Goal: Information Seeking & Learning: Learn about a topic

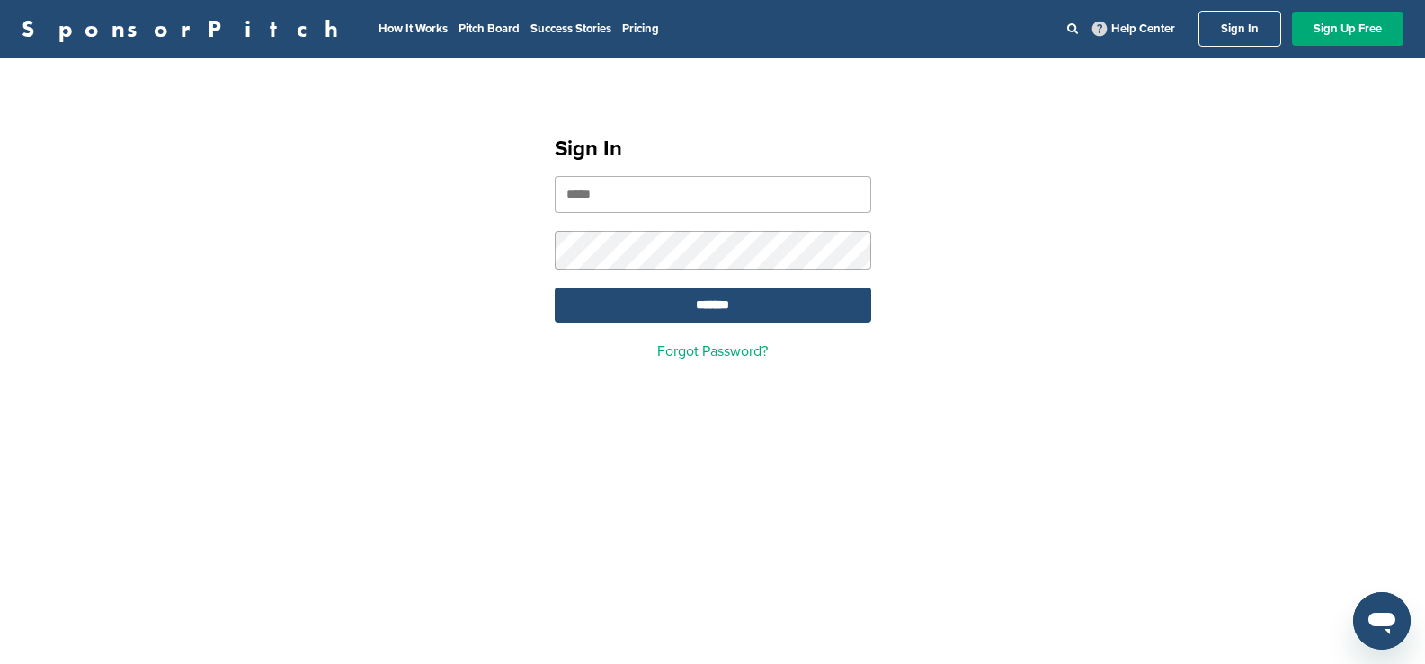
click at [653, 190] on input "email" at bounding box center [713, 194] width 316 height 37
type input "**********"
click at [631, 299] on input "*******" at bounding box center [713, 305] width 316 height 35
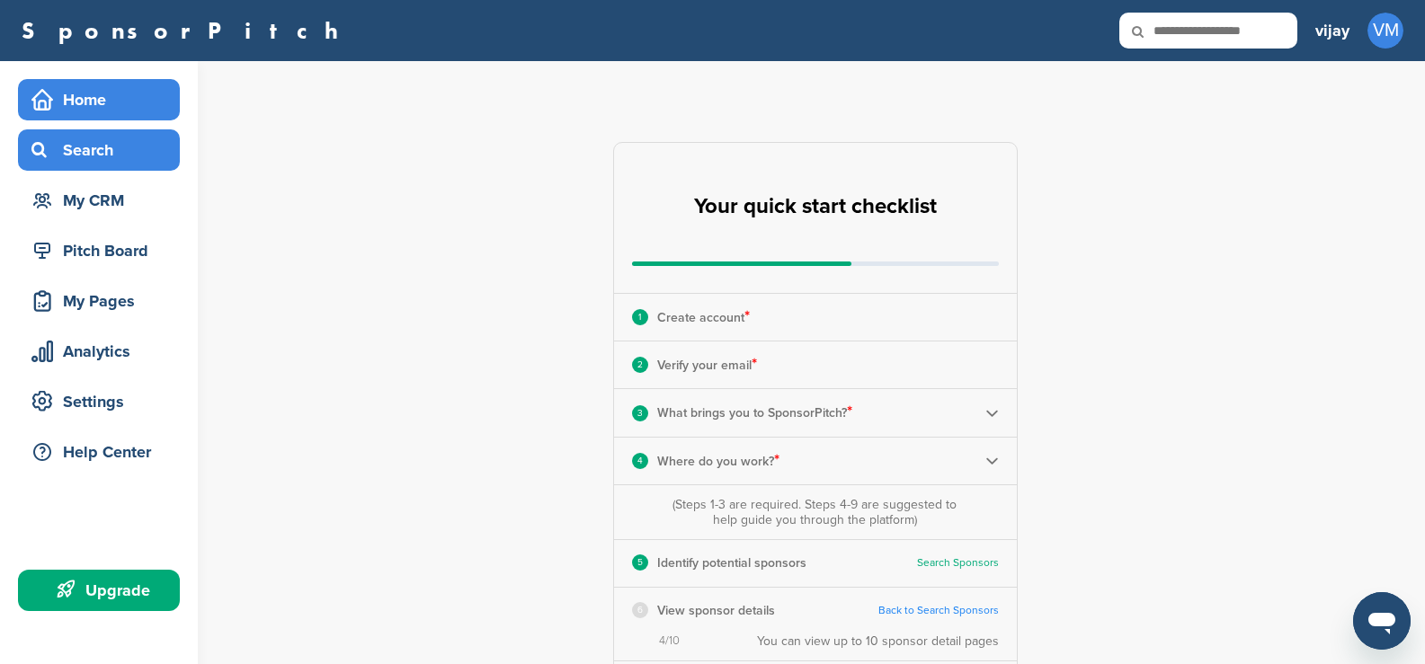
click at [75, 153] on div "Search" at bounding box center [103, 150] width 153 height 32
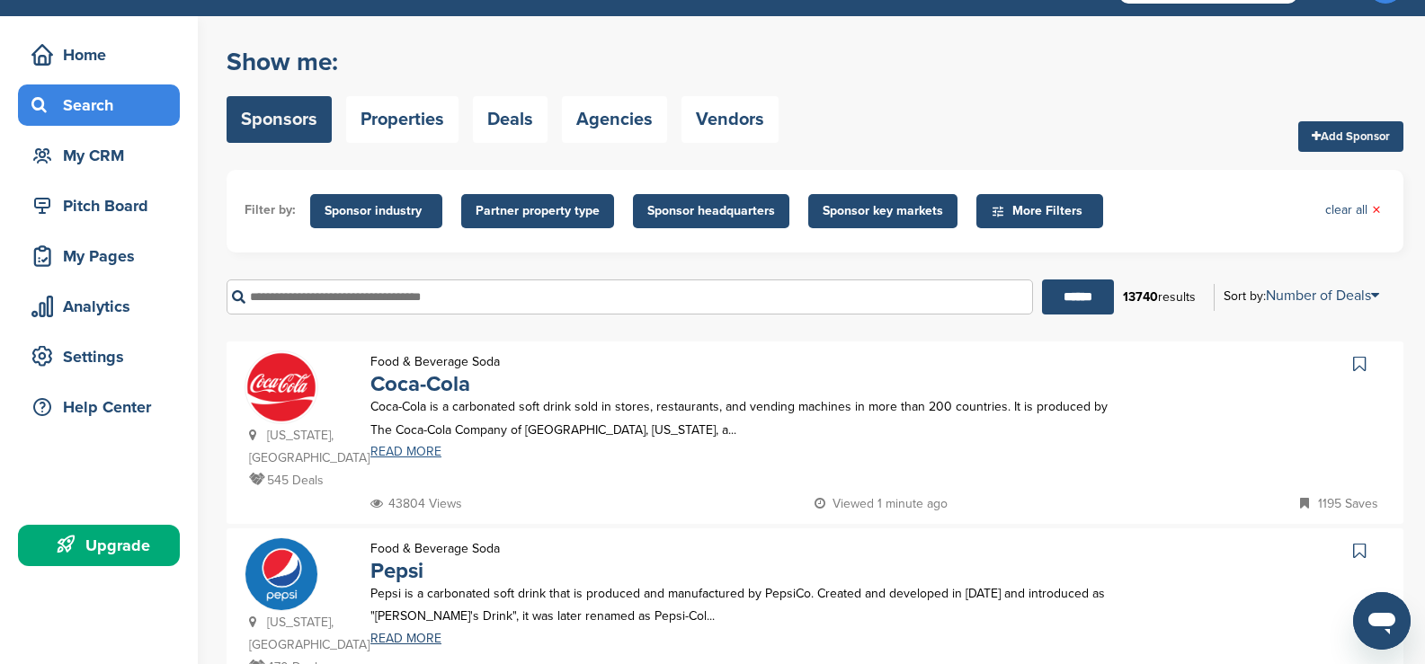
scroll to position [90, 0]
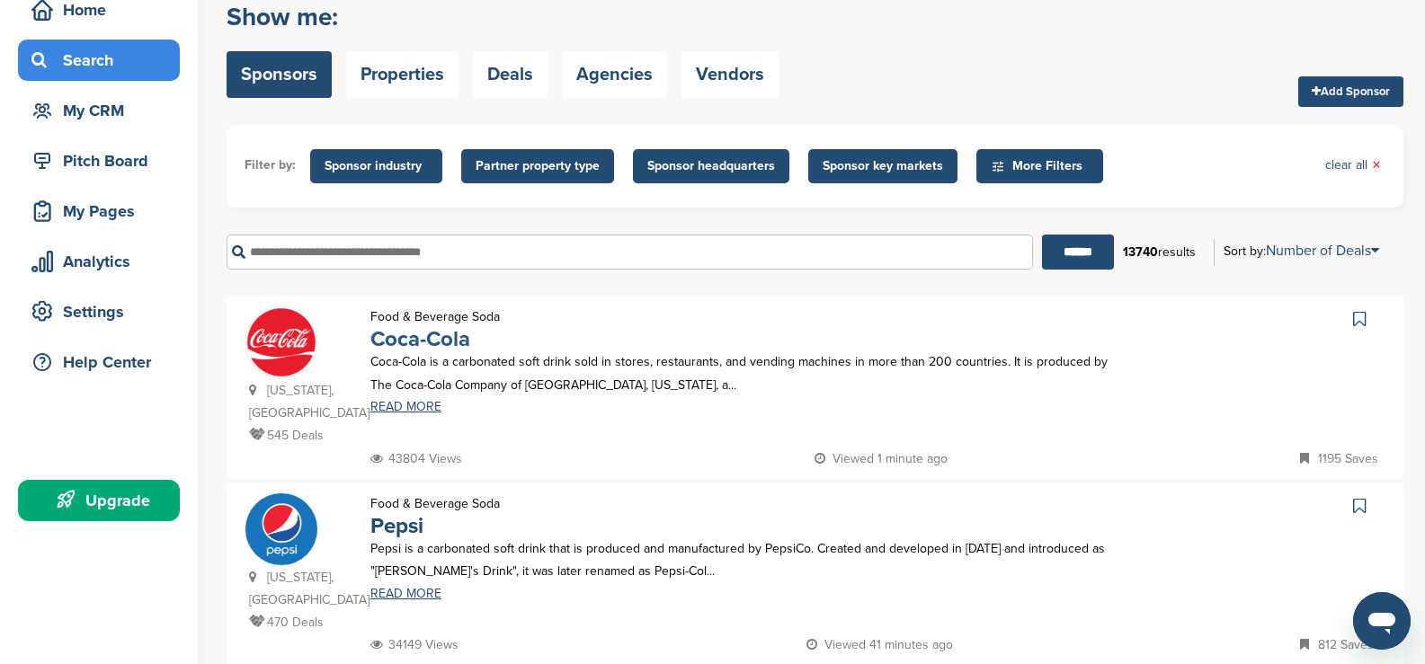
click at [408, 338] on link "Coca-Cola" at bounding box center [420, 339] width 100 height 26
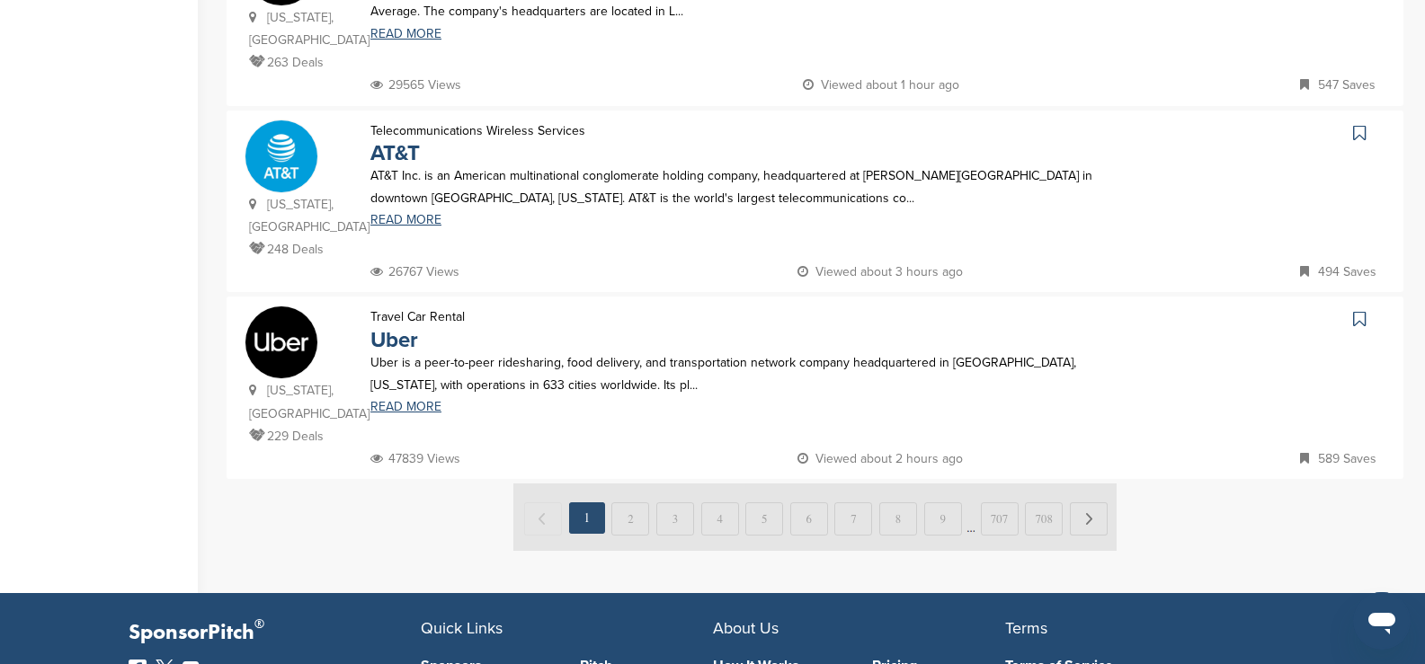
scroll to position [1949, 0]
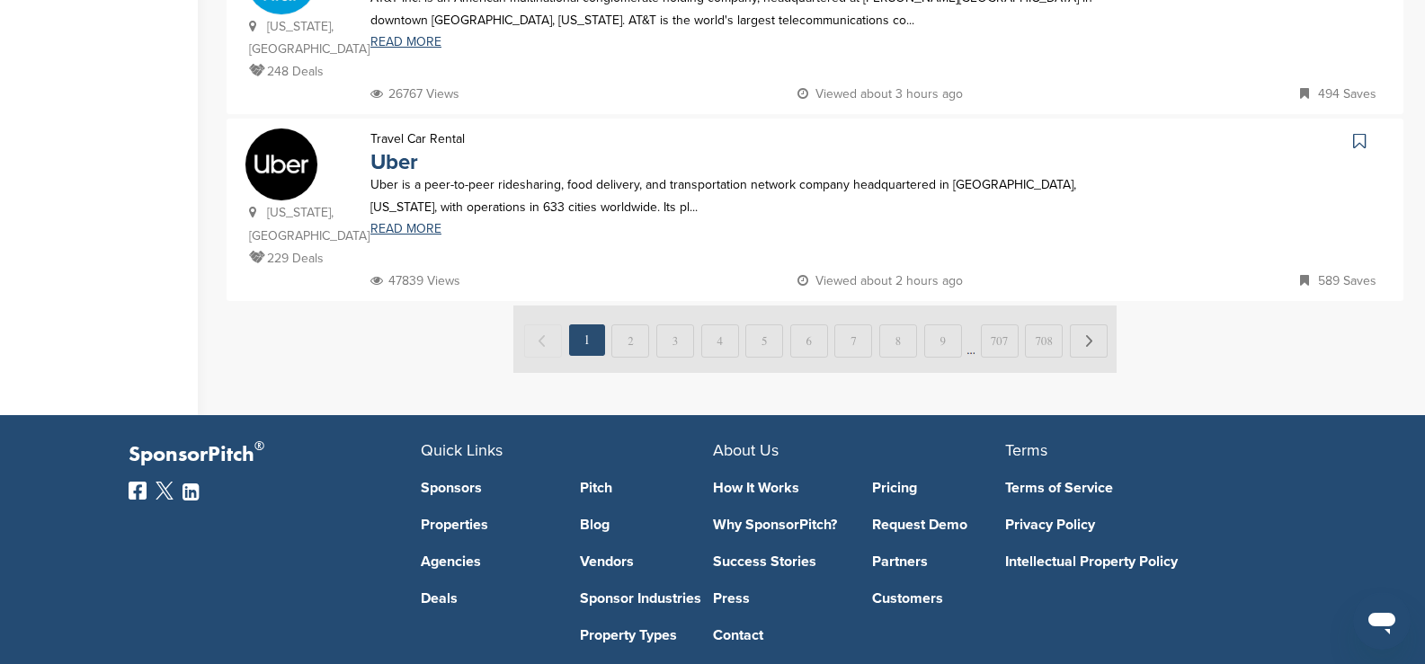
click at [1100, 306] on img at bounding box center [814, 339] width 603 height 67
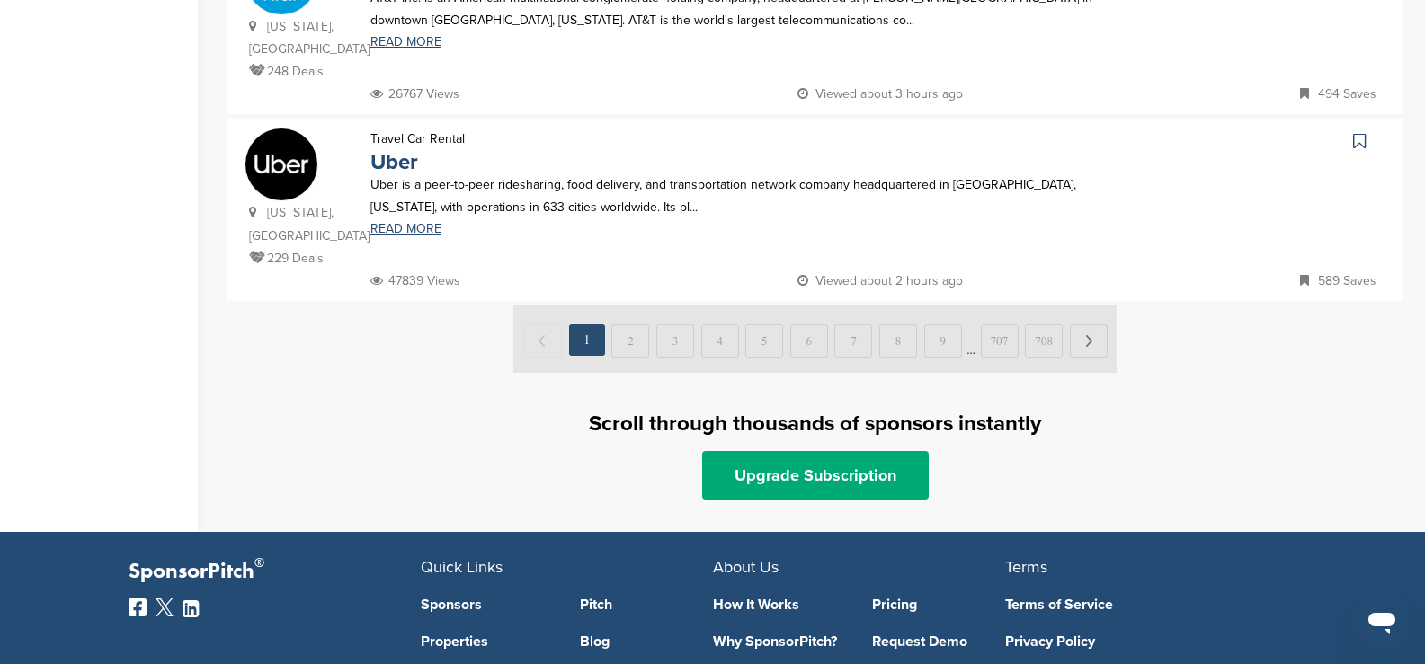
click at [1093, 306] on img at bounding box center [814, 339] width 603 height 67
click at [583, 306] on img at bounding box center [814, 339] width 603 height 67
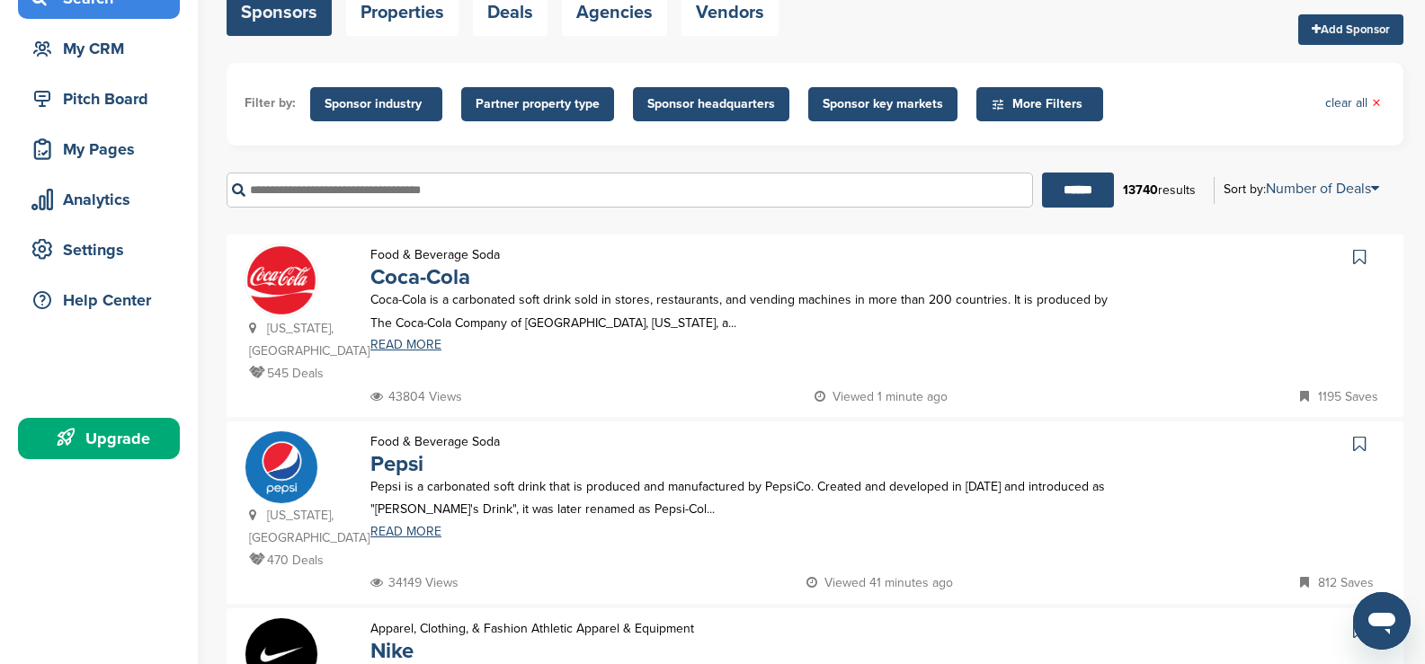
scroll to position [151, 0]
click at [431, 290] on link "Coca-Cola" at bounding box center [420, 278] width 100 height 26
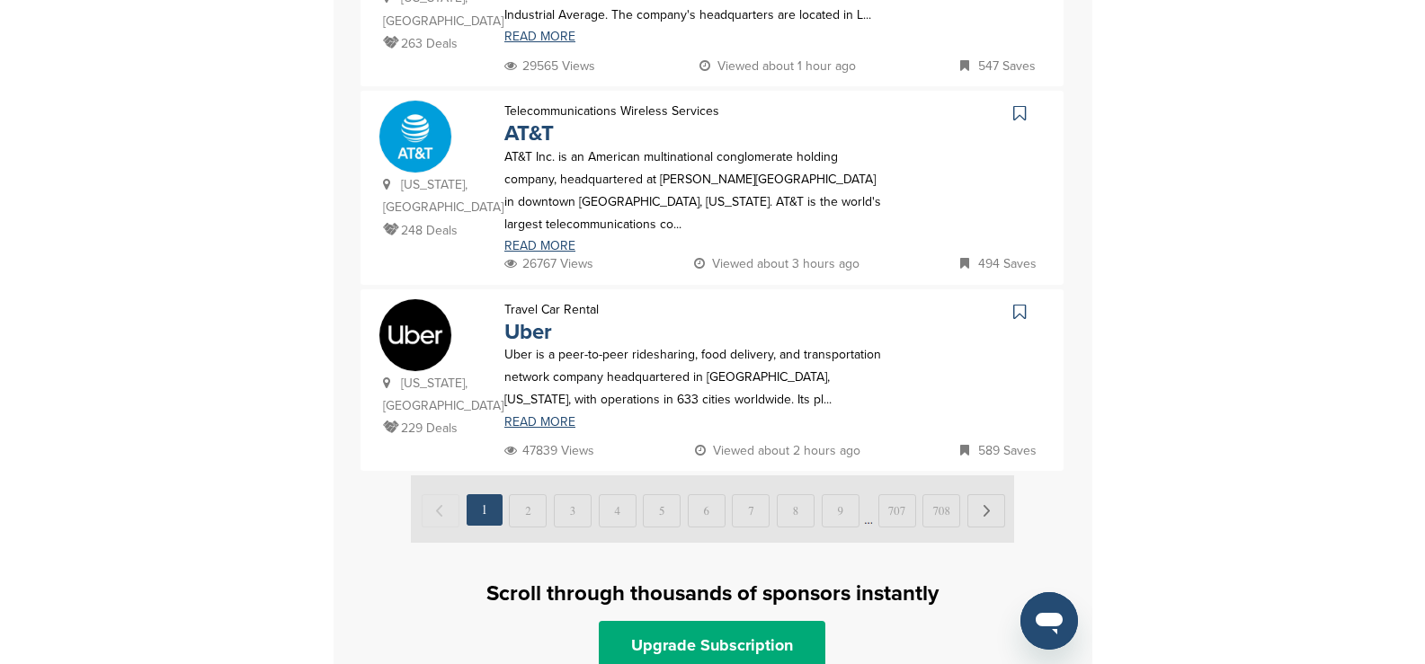
scroll to position [1769, 0]
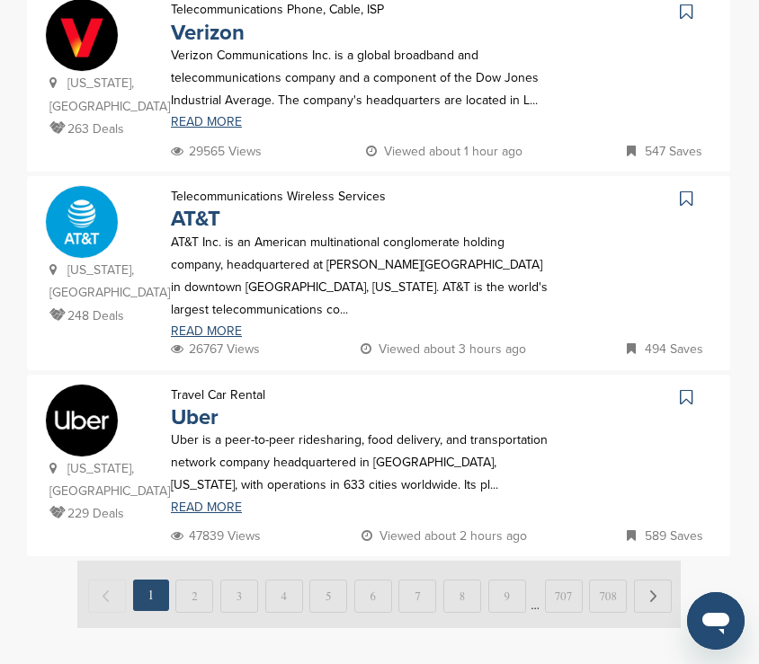
click at [664, 561] on img at bounding box center [378, 594] width 603 height 67
click at [655, 561] on img at bounding box center [378, 594] width 603 height 67
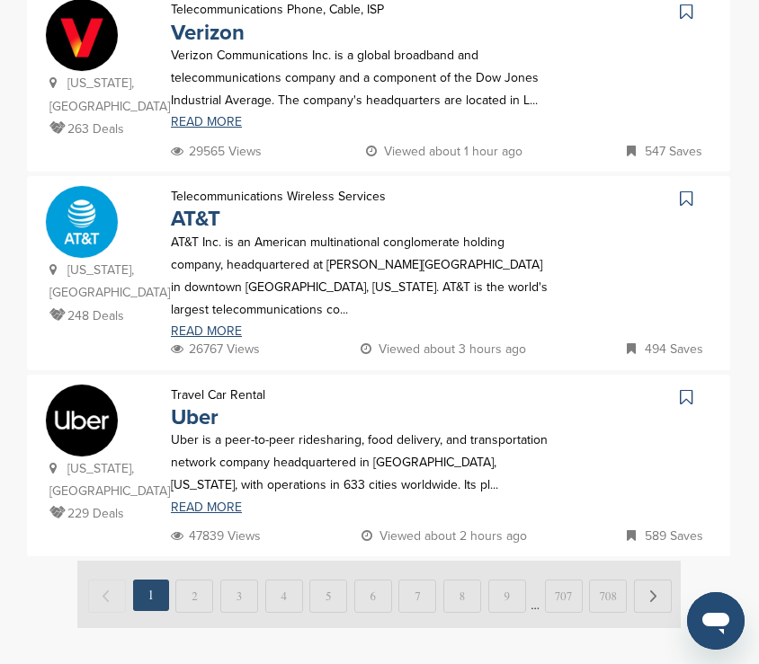
click at [655, 561] on img at bounding box center [378, 594] width 603 height 67
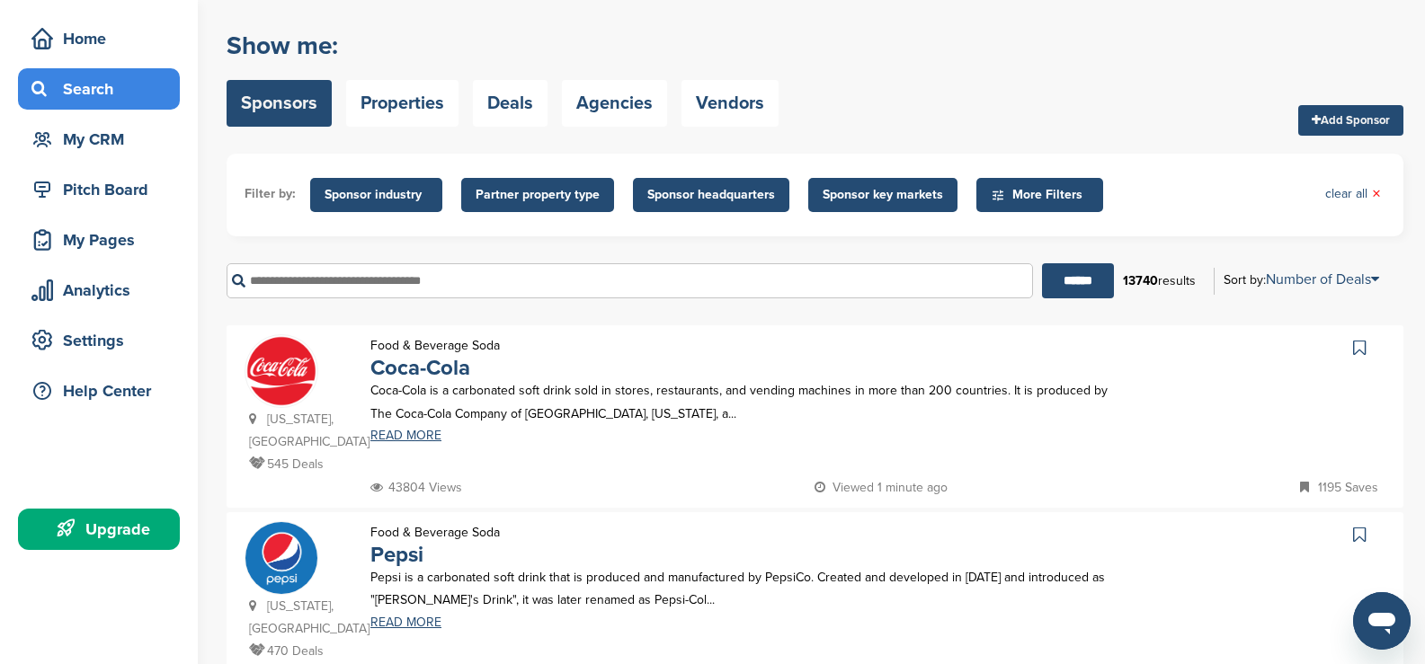
scroll to position [0, 0]
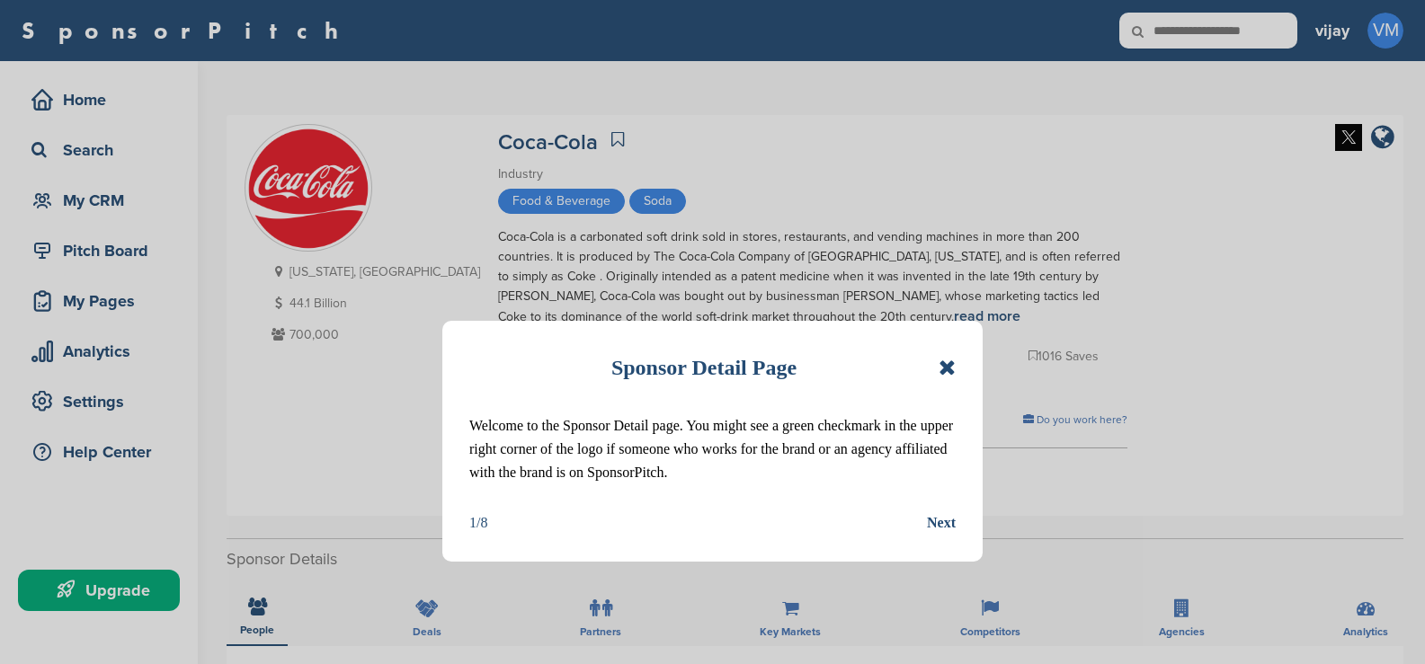
click at [945, 370] on icon at bounding box center [946, 368] width 17 height 22
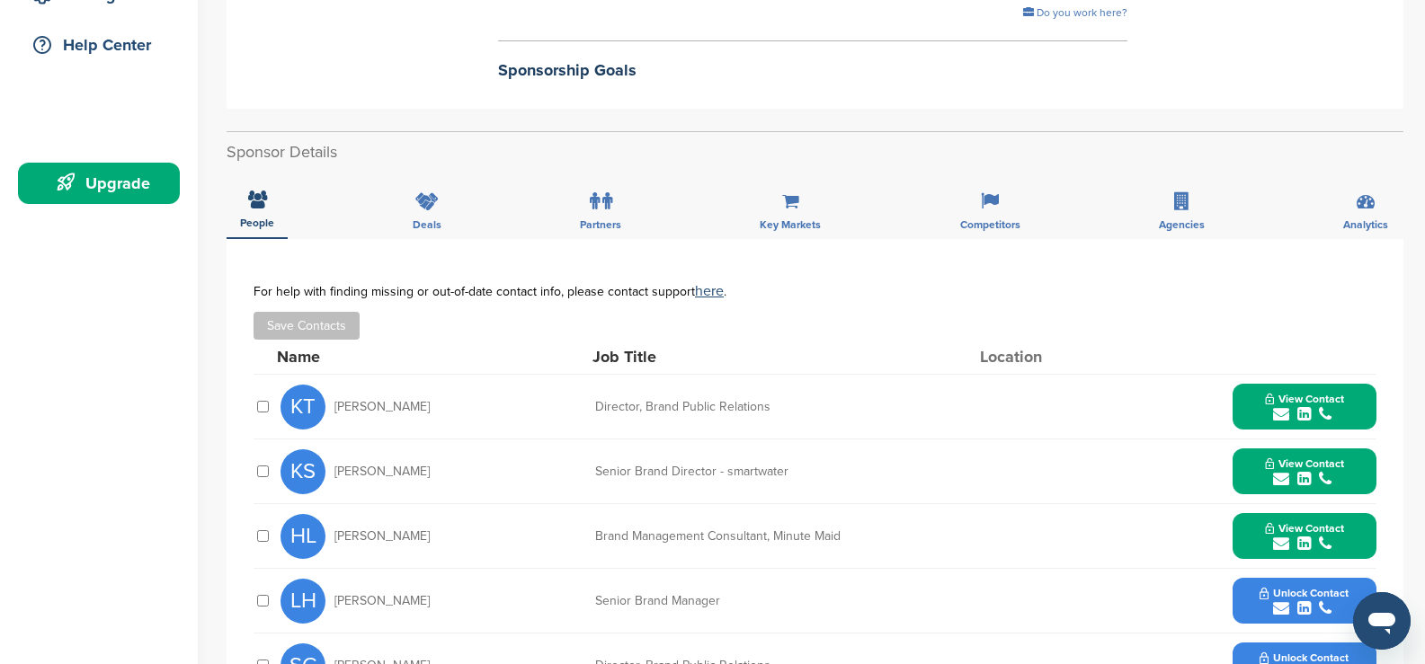
scroll to position [449, 0]
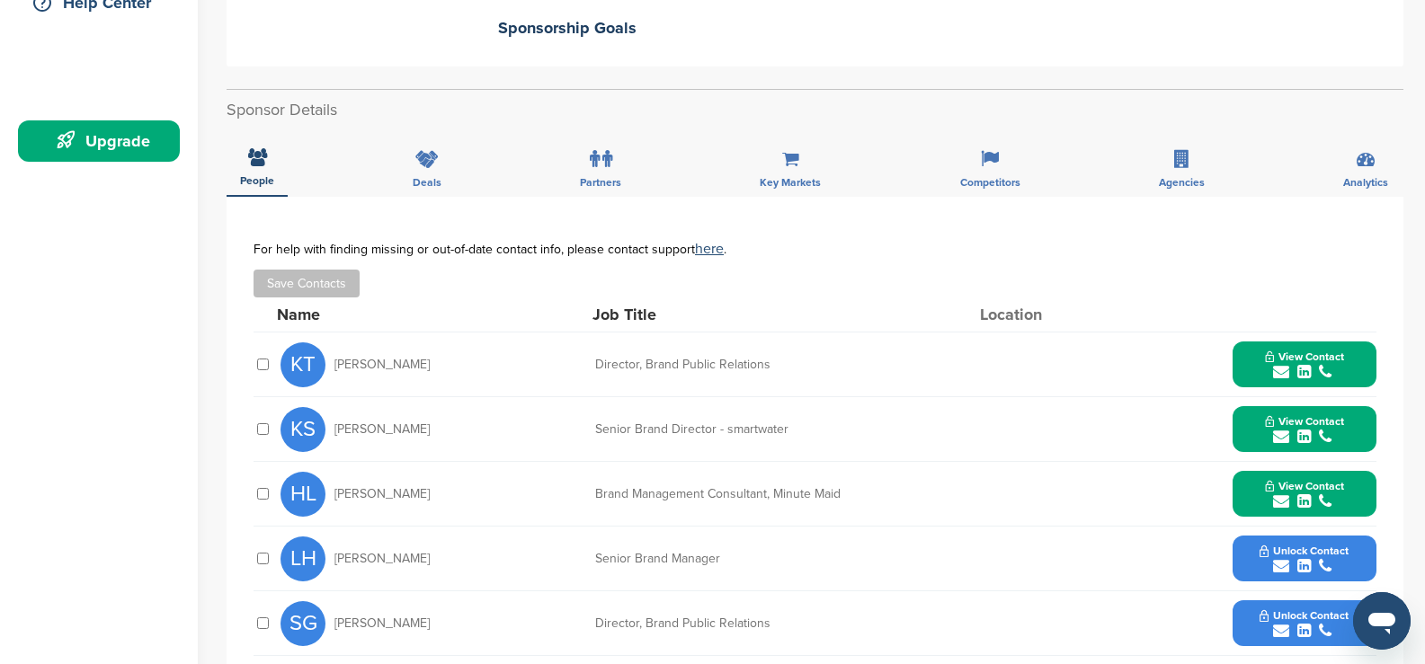
click at [1342, 375] on div "submit" at bounding box center [1304, 372] width 79 height 17
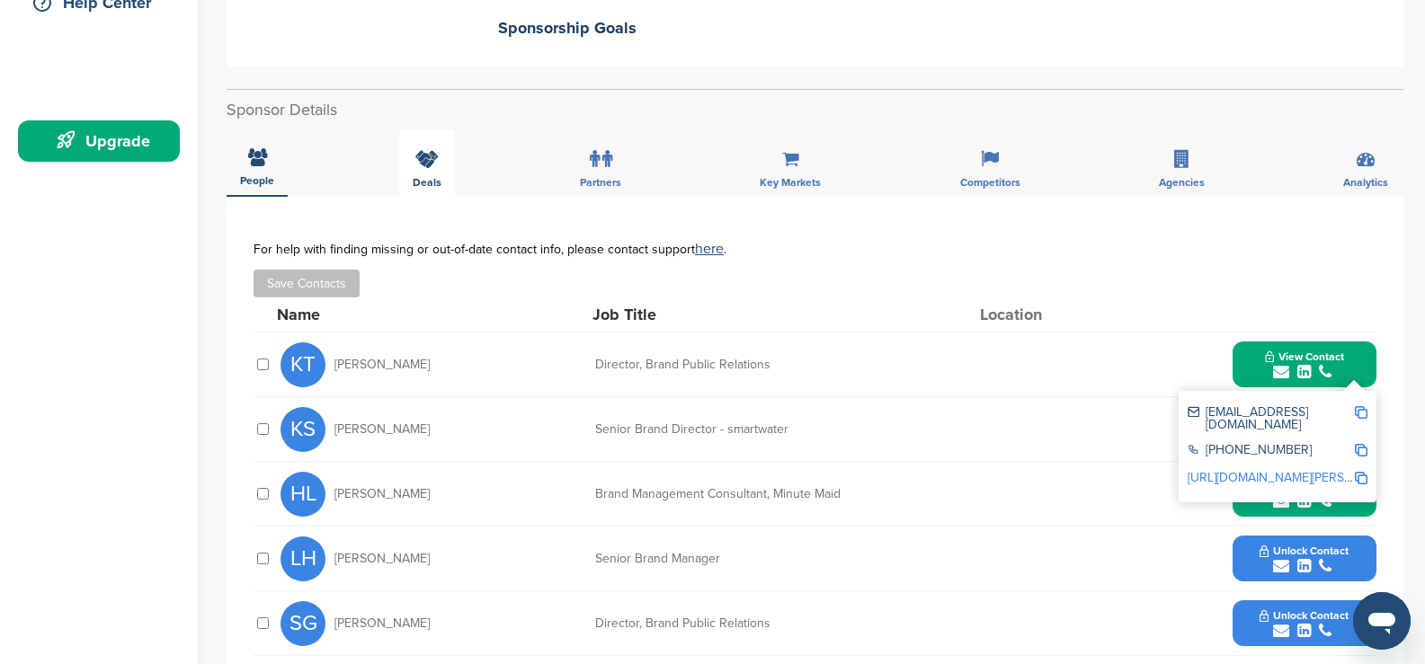
click at [415, 177] on span "Deals" at bounding box center [427, 182] width 29 height 11
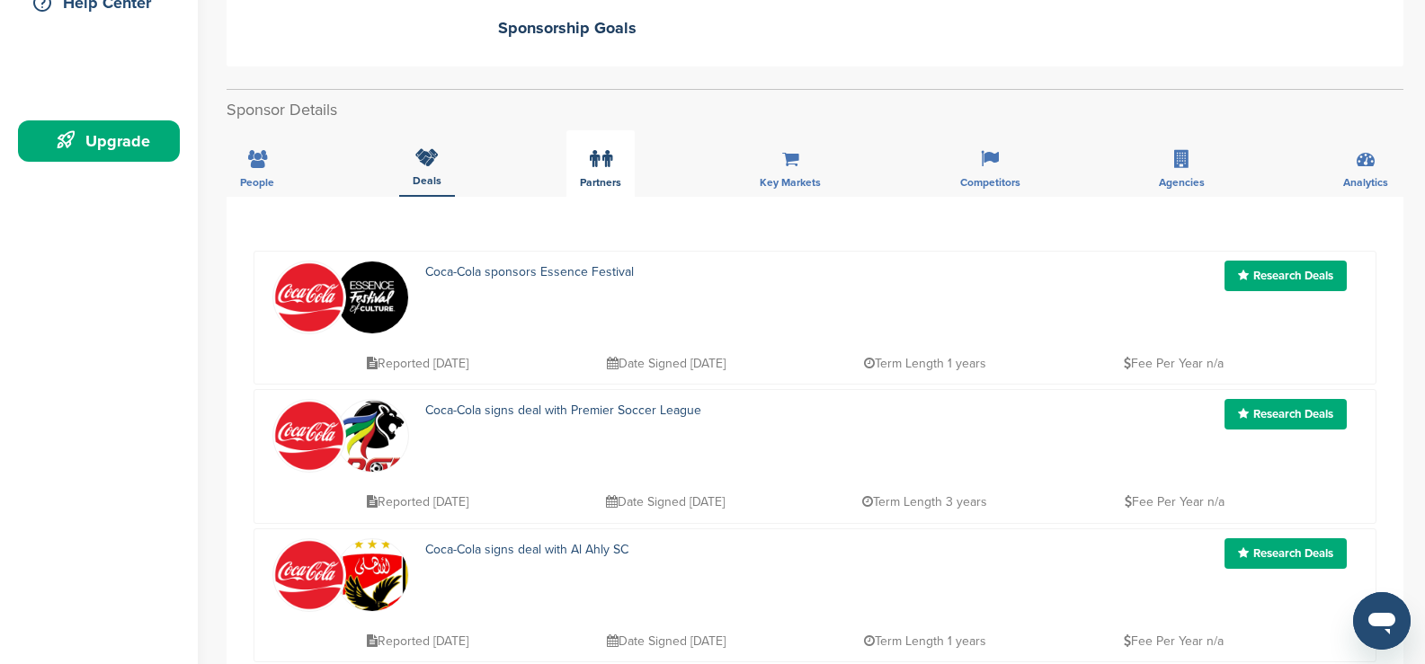
click at [592, 156] on icon at bounding box center [595, 159] width 10 height 18
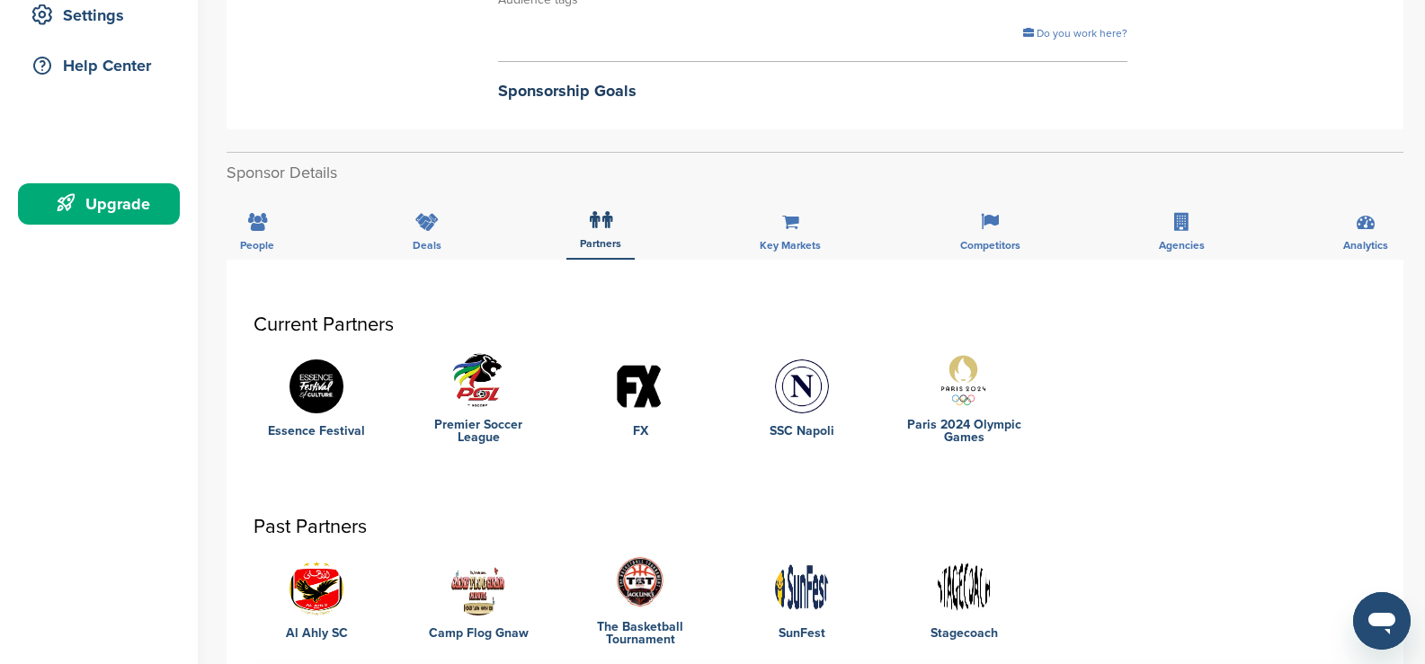
scroll to position [360, 0]
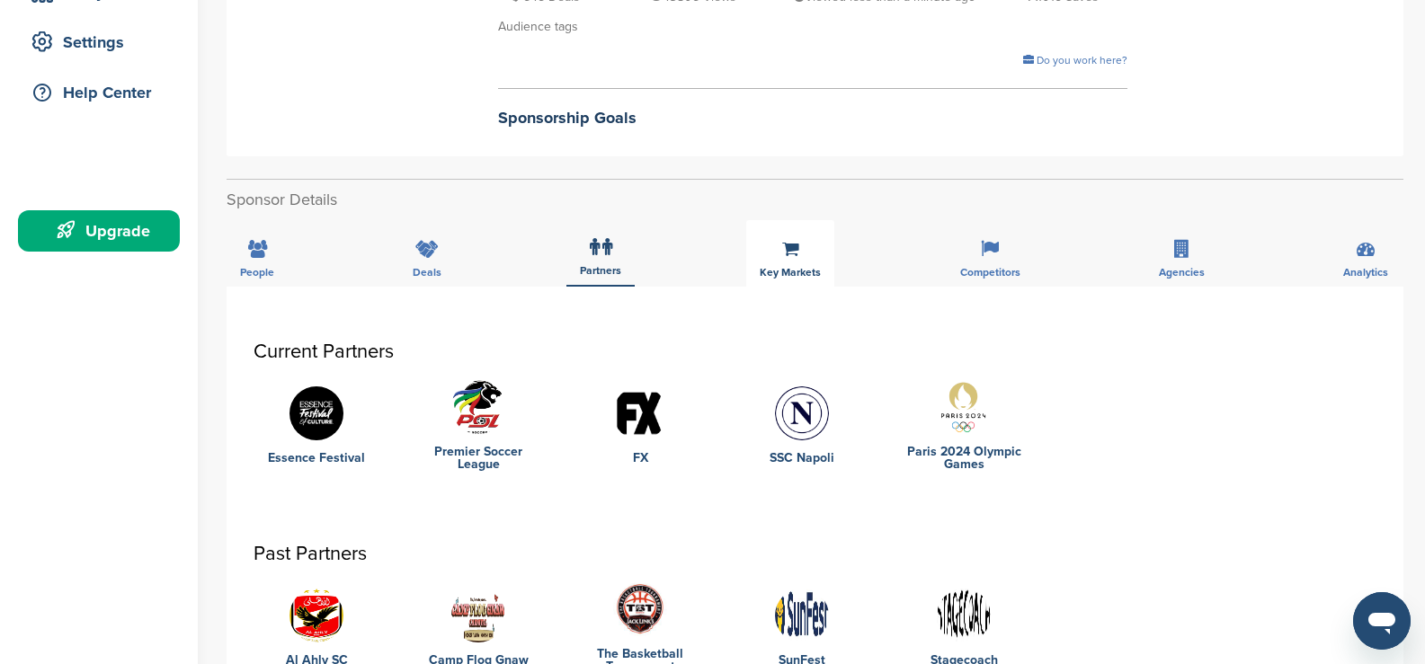
click at [783, 260] on div "Key Markets" at bounding box center [790, 253] width 88 height 67
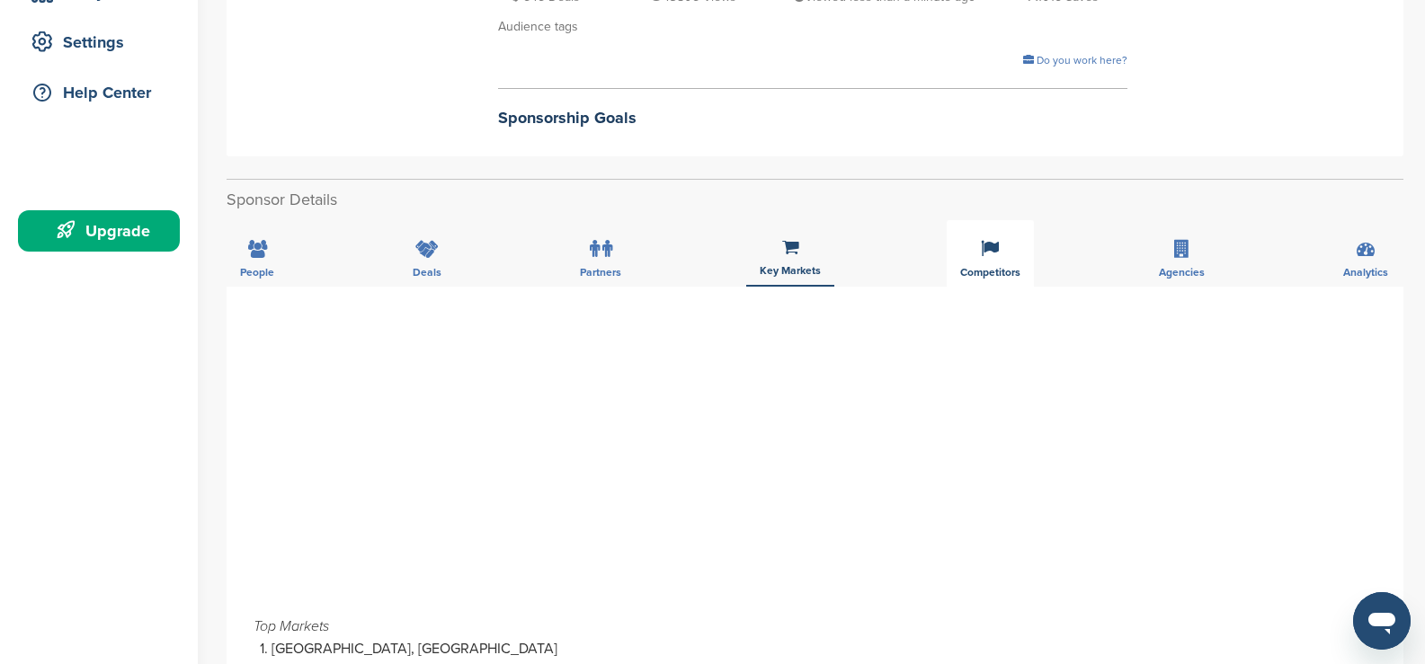
click at [984, 262] on div "Competitors" at bounding box center [989, 253] width 87 height 67
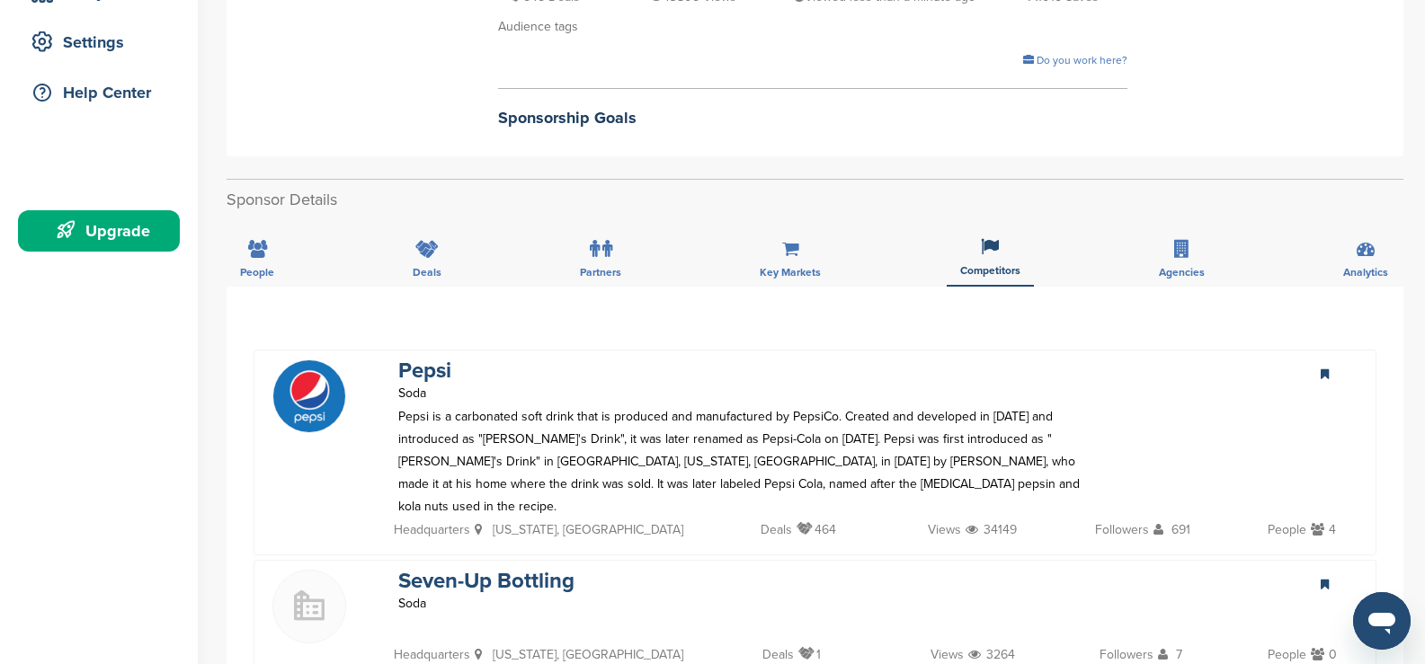
scroll to position [270, 0]
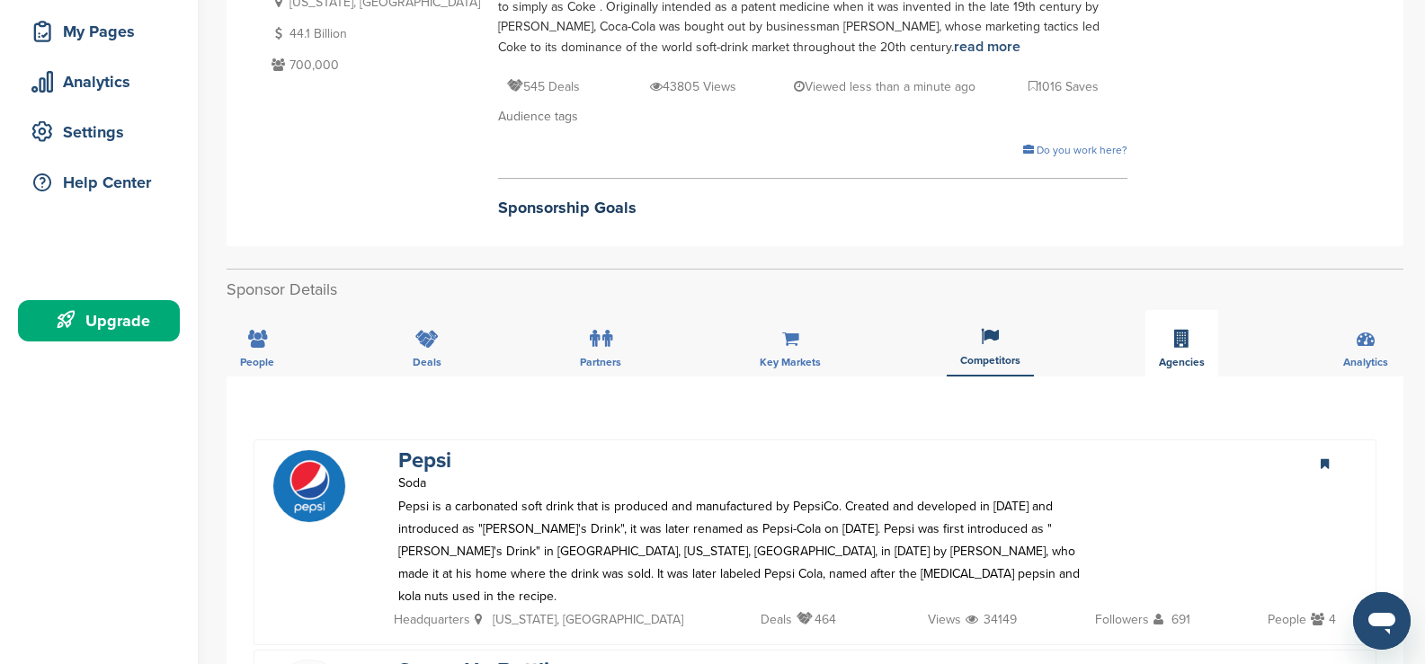
click at [1189, 344] on div "Agencies" at bounding box center [1181, 343] width 73 height 67
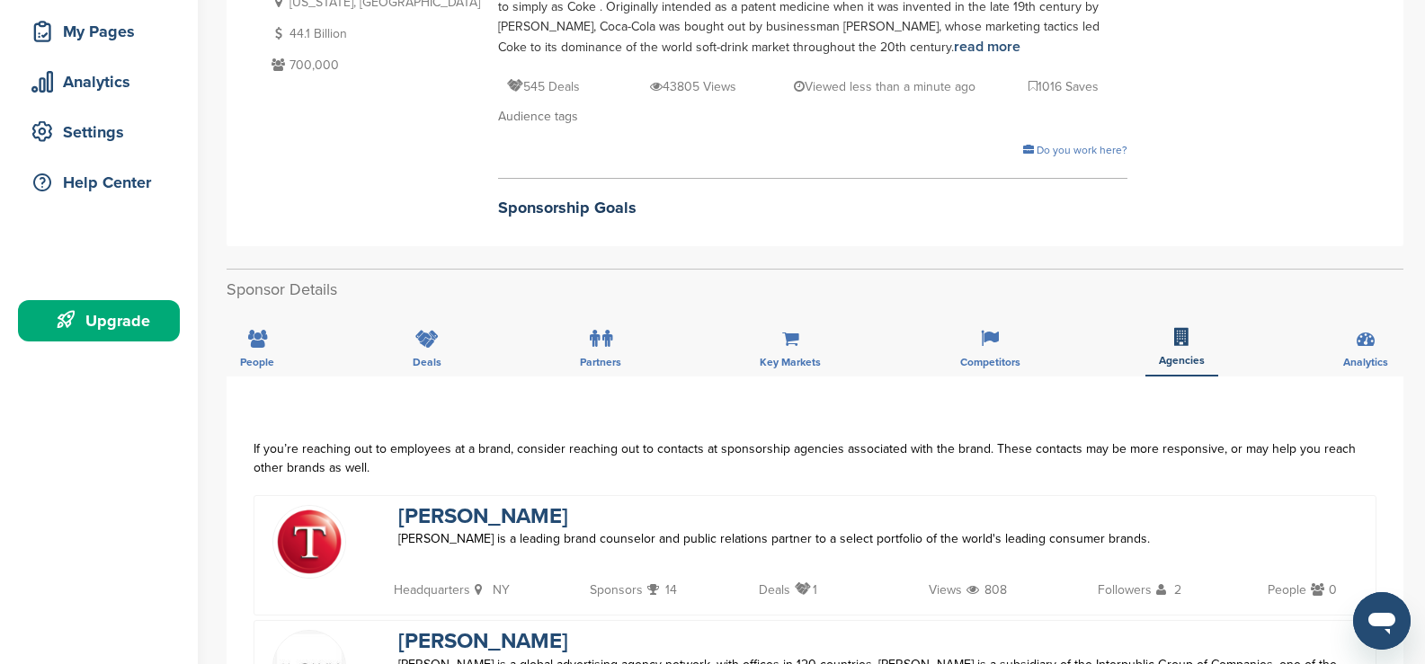
scroll to position [449, 0]
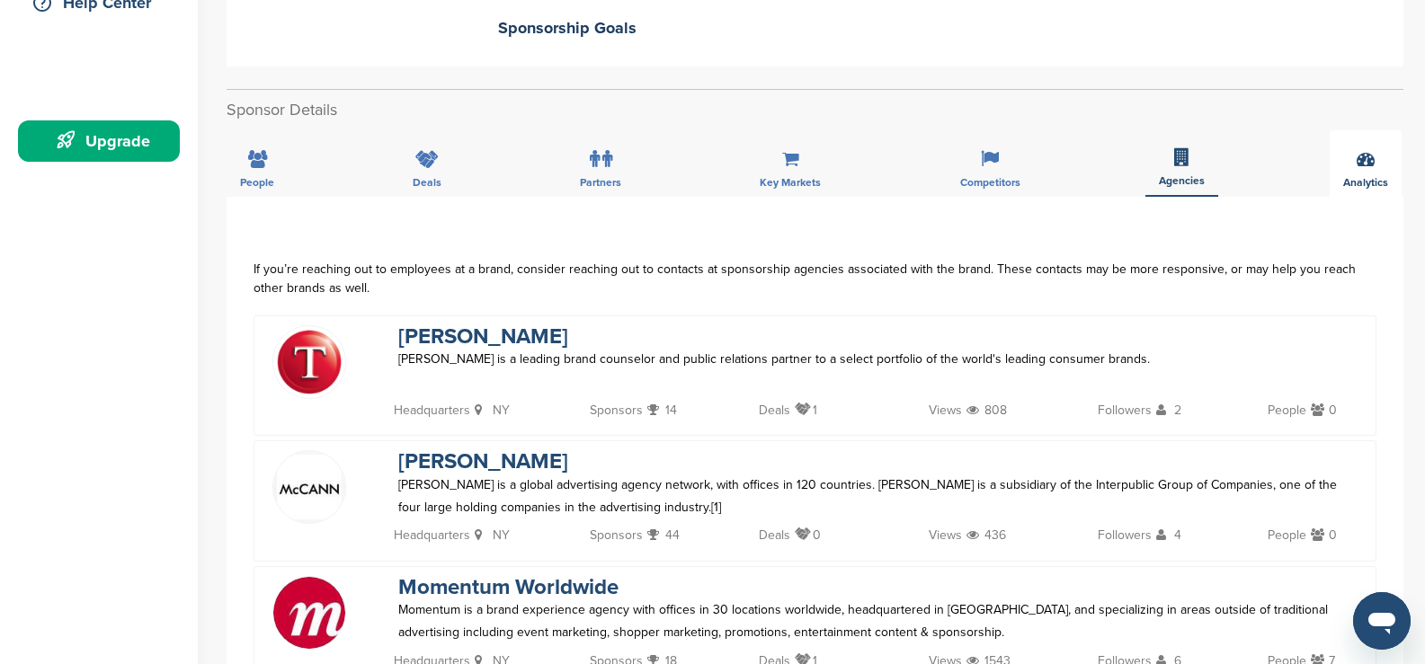
click at [1361, 177] on span "Analytics" at bounding box center [1365, 182] width 45 height 11
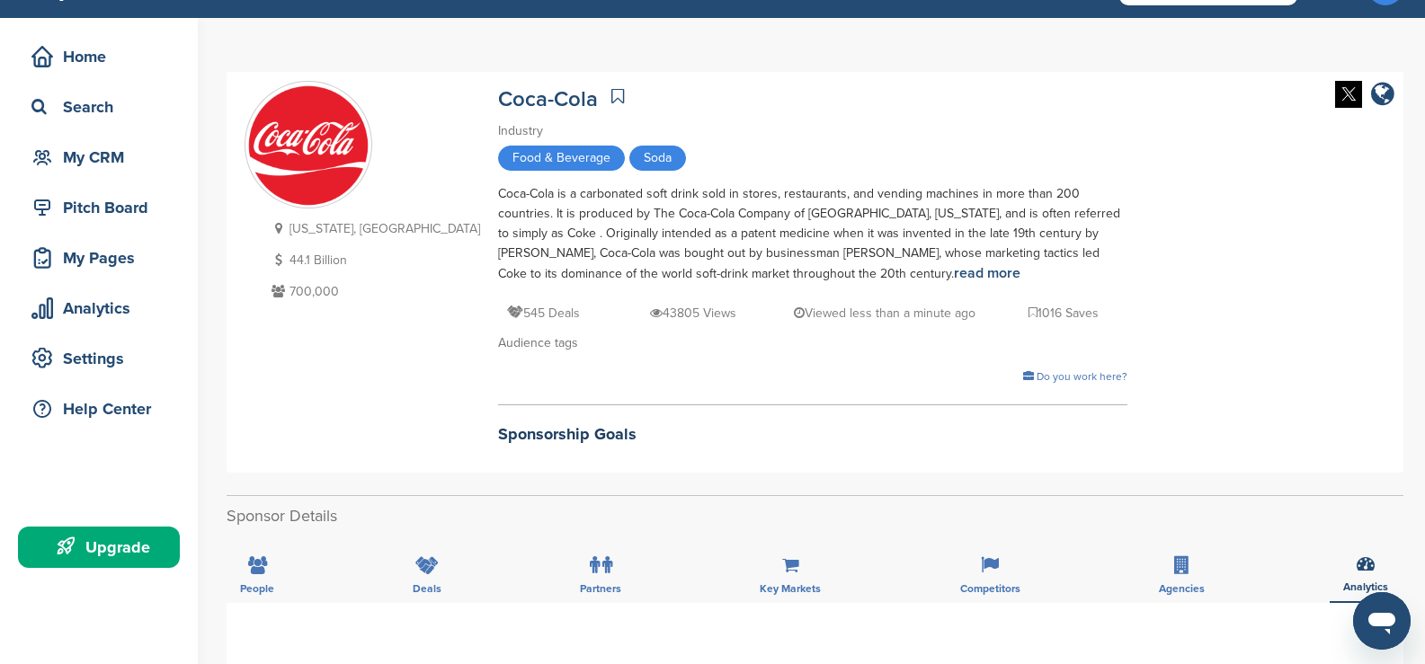
scroll to position [0, 0]
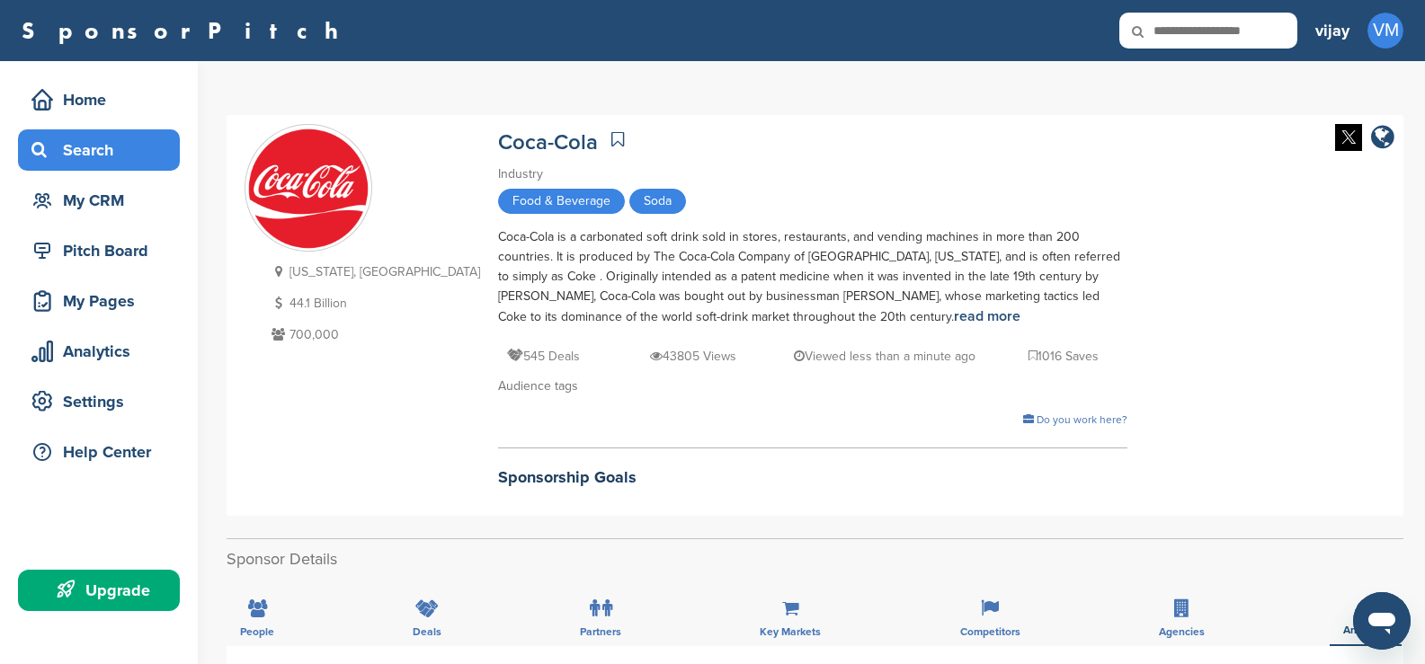
click at [97, 164] on div "Search" at bounding box center [103, 150] width 153 height 32
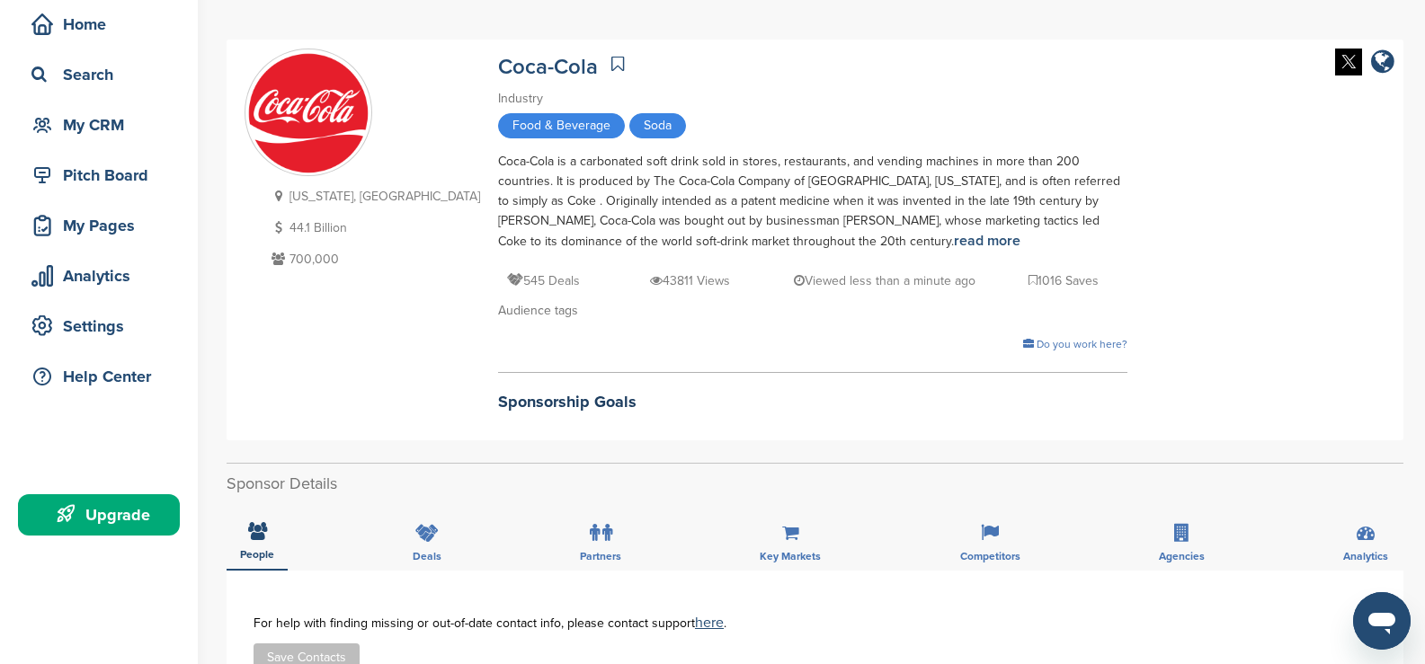
scroll to position [180, 0]
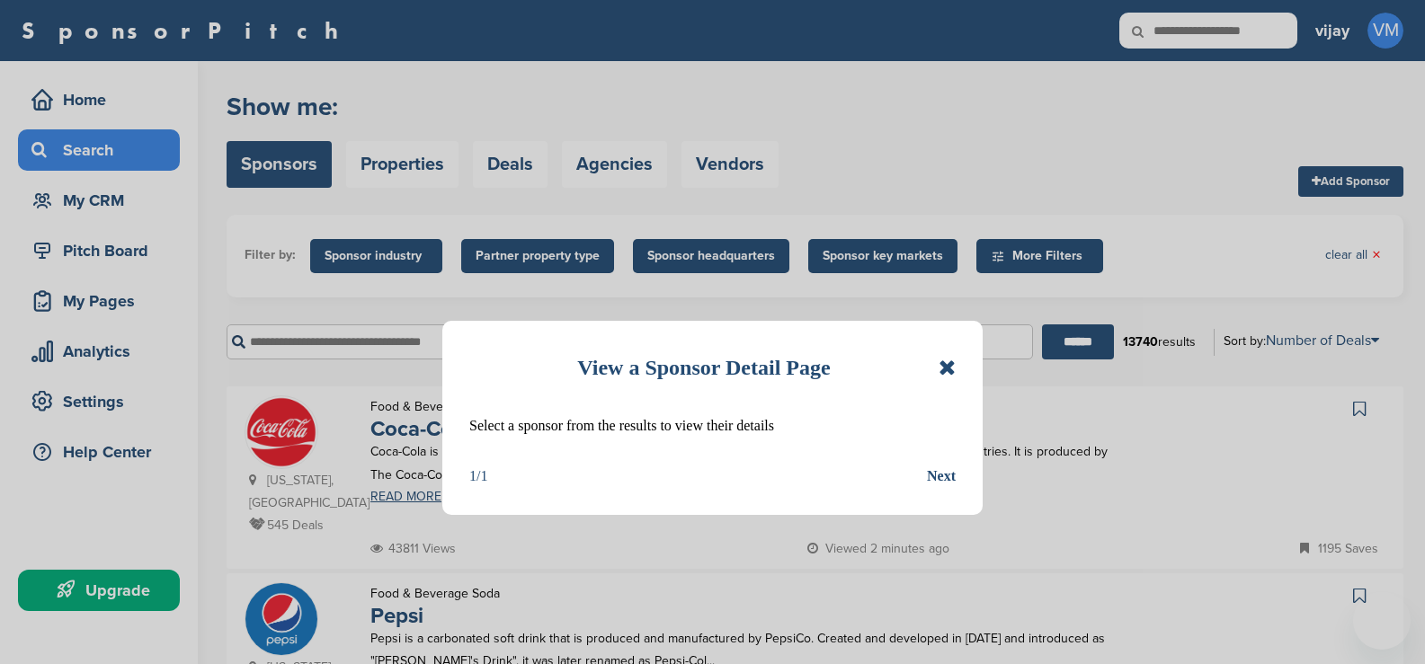
click at [948, 369] on icon at bounding box center [946, 368] width 17 height 22
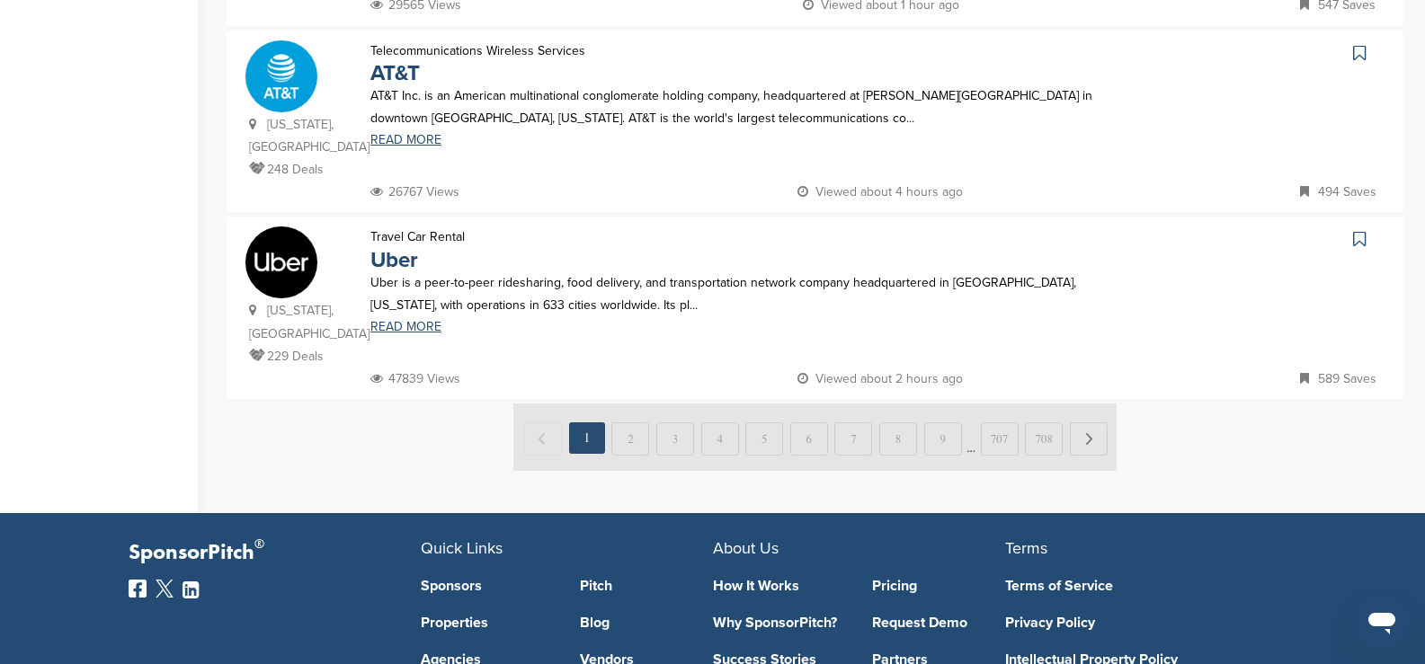
scroll to position [1887, 0]
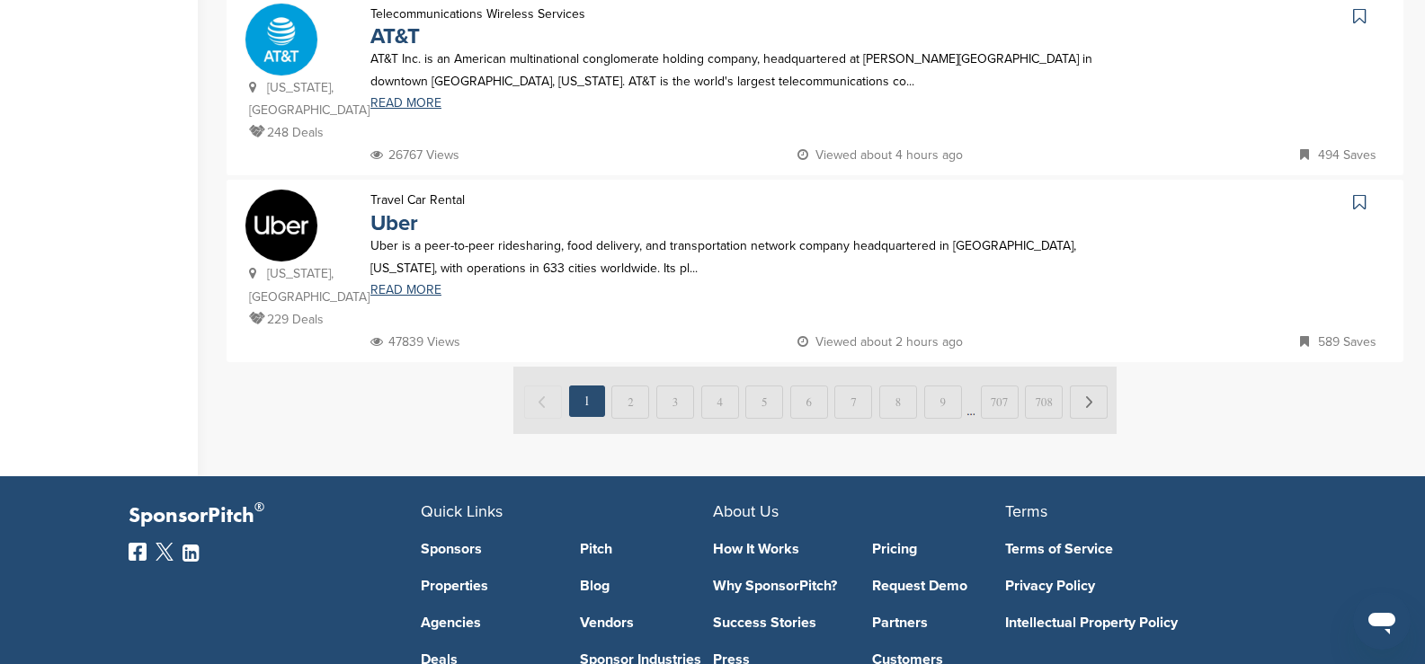
drag, startPoint x: 658, startPoint y: 296, endPoint x: 529, endPoint y: 306, distance: 128.9
click at [529, 367] on img at bounding box center [814, 400] width 603 height 67
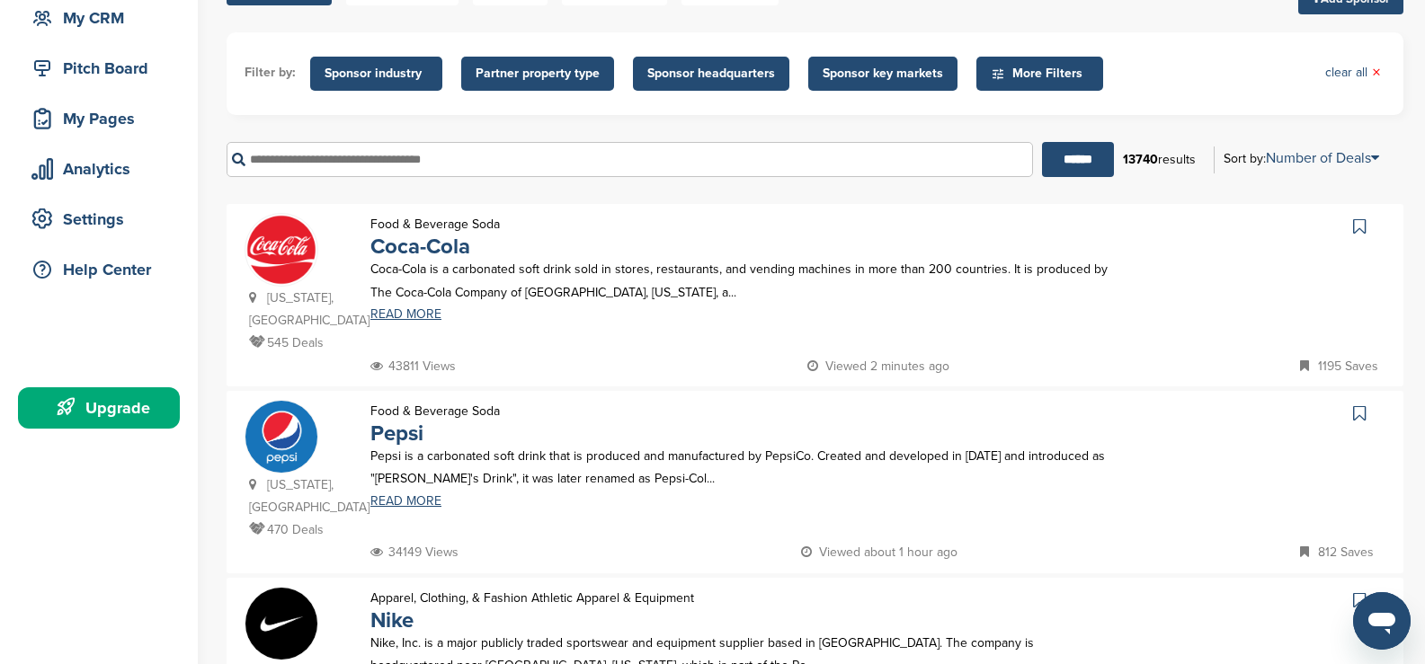
scroll to position [0, 0]
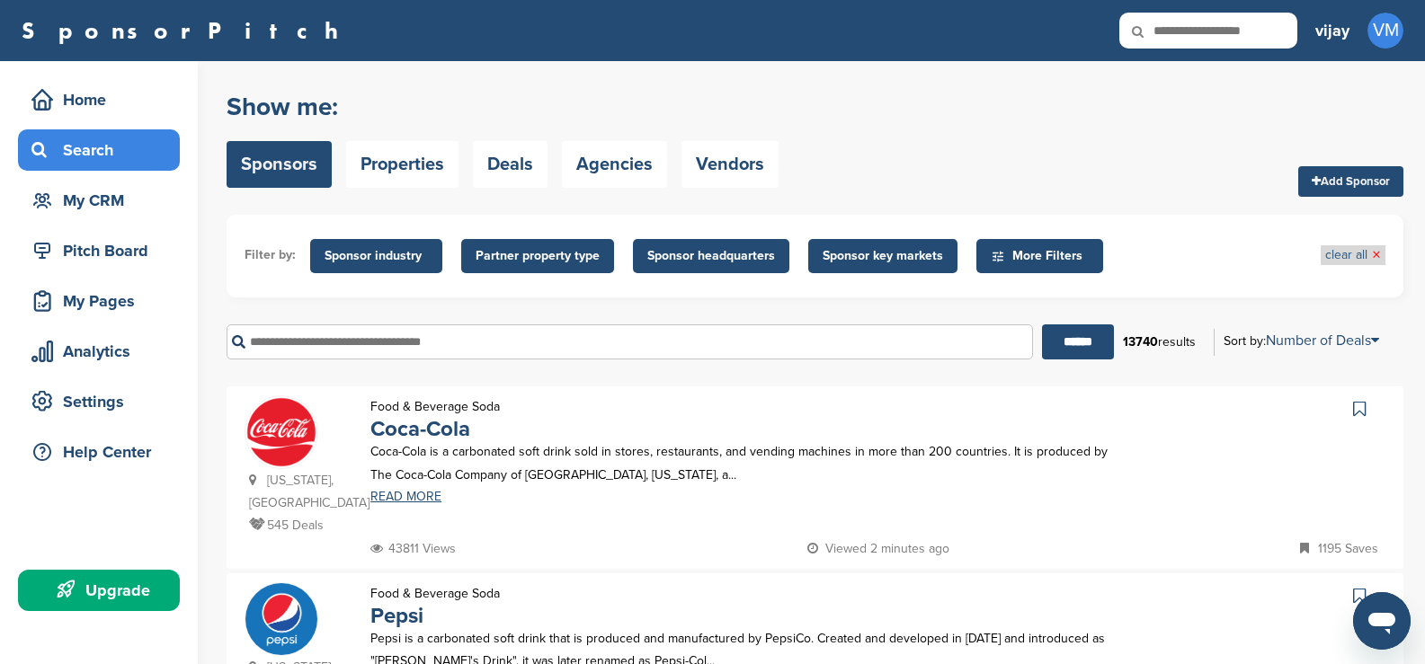
click at [1372, 251] on span "×" at bounding box center [1376, 255] width 9 height 20
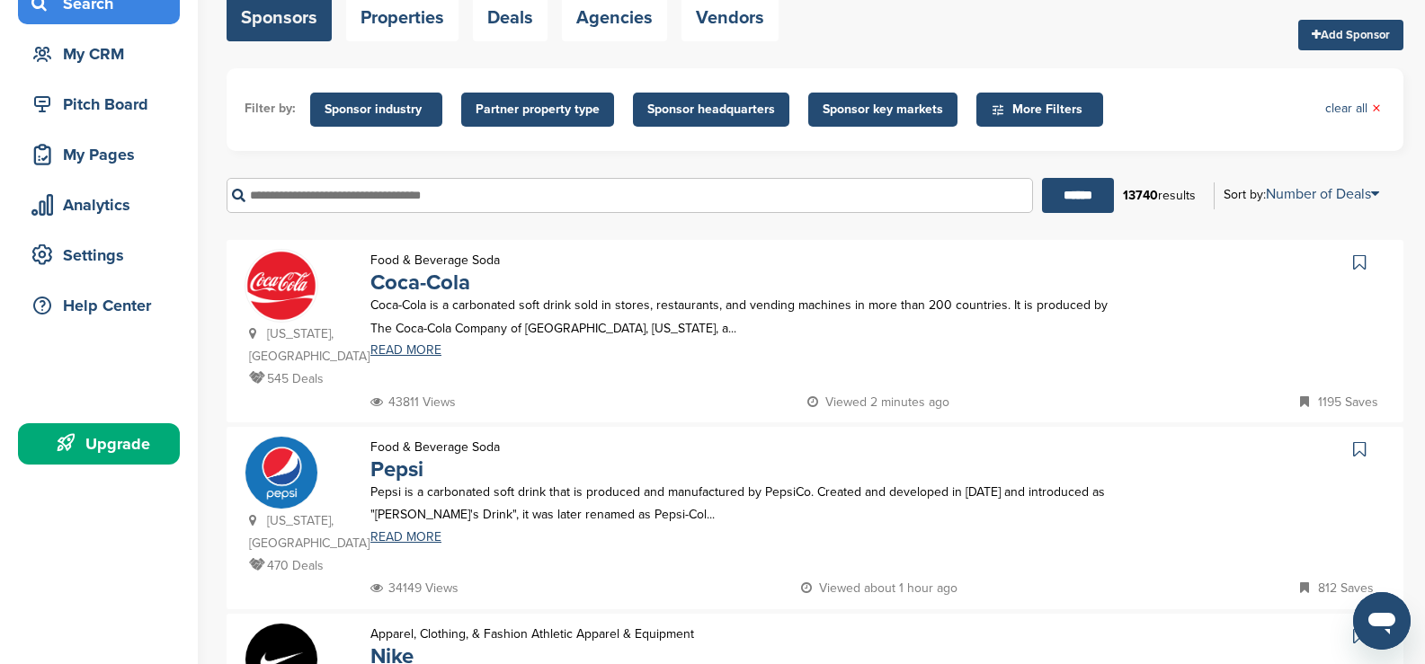
scroll to position [360, 0]
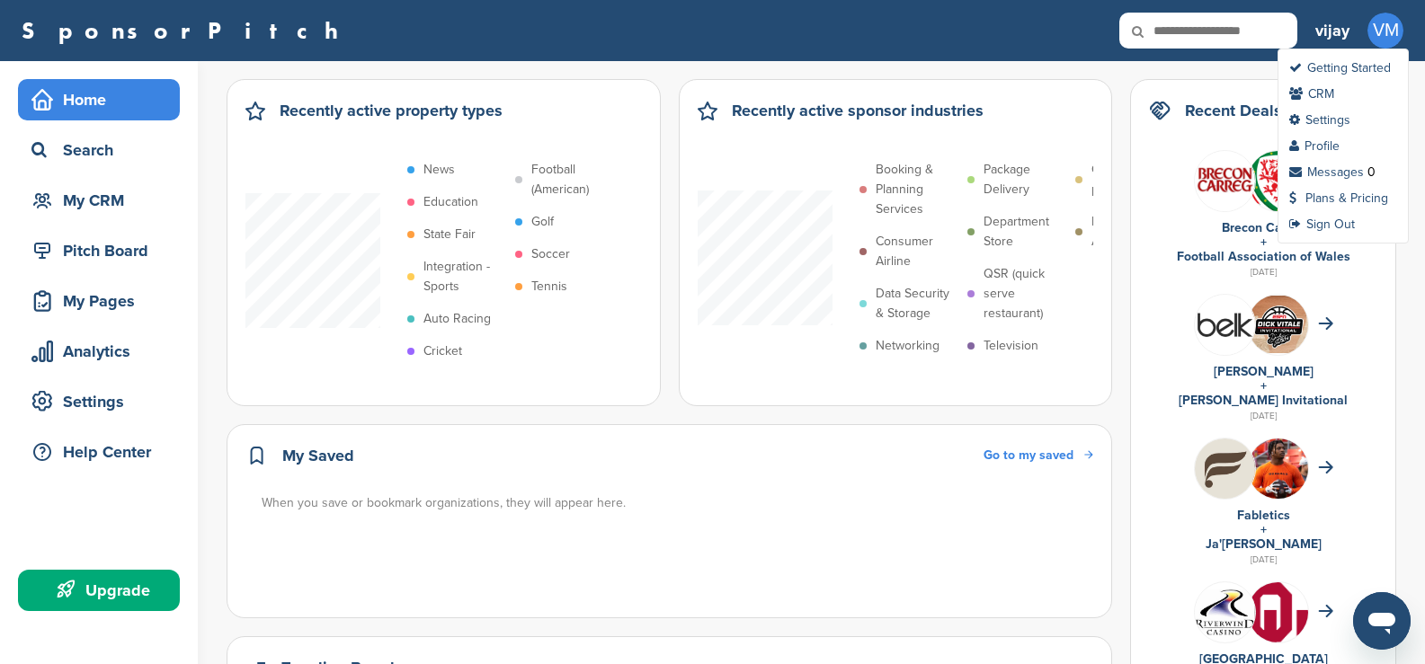
click at [1381, 25] on span "VM" at bounding box center [1385, 31] width 36 height 36
click at [1293, 218] on icon at bounding box center [1295, 224] width 12 height 13
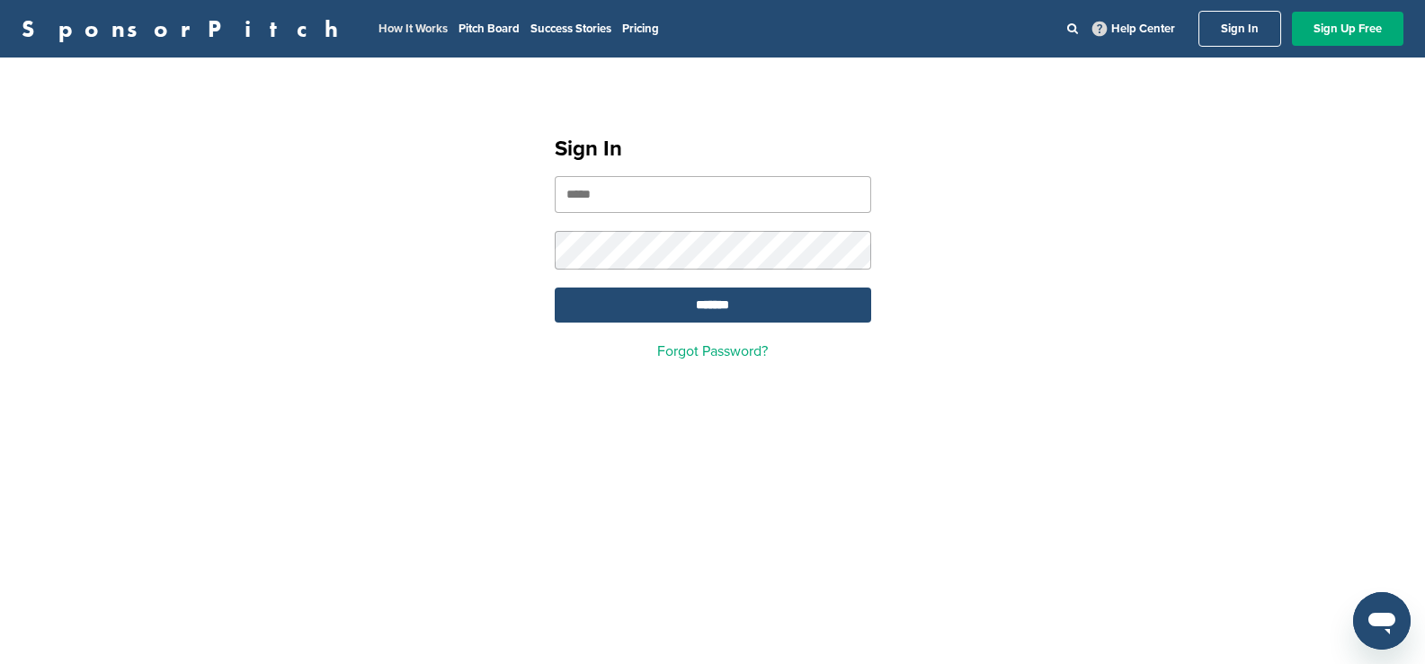
click at [378, 28] on link "How It Works" at bounding box center [412, 29] width 69 height 14
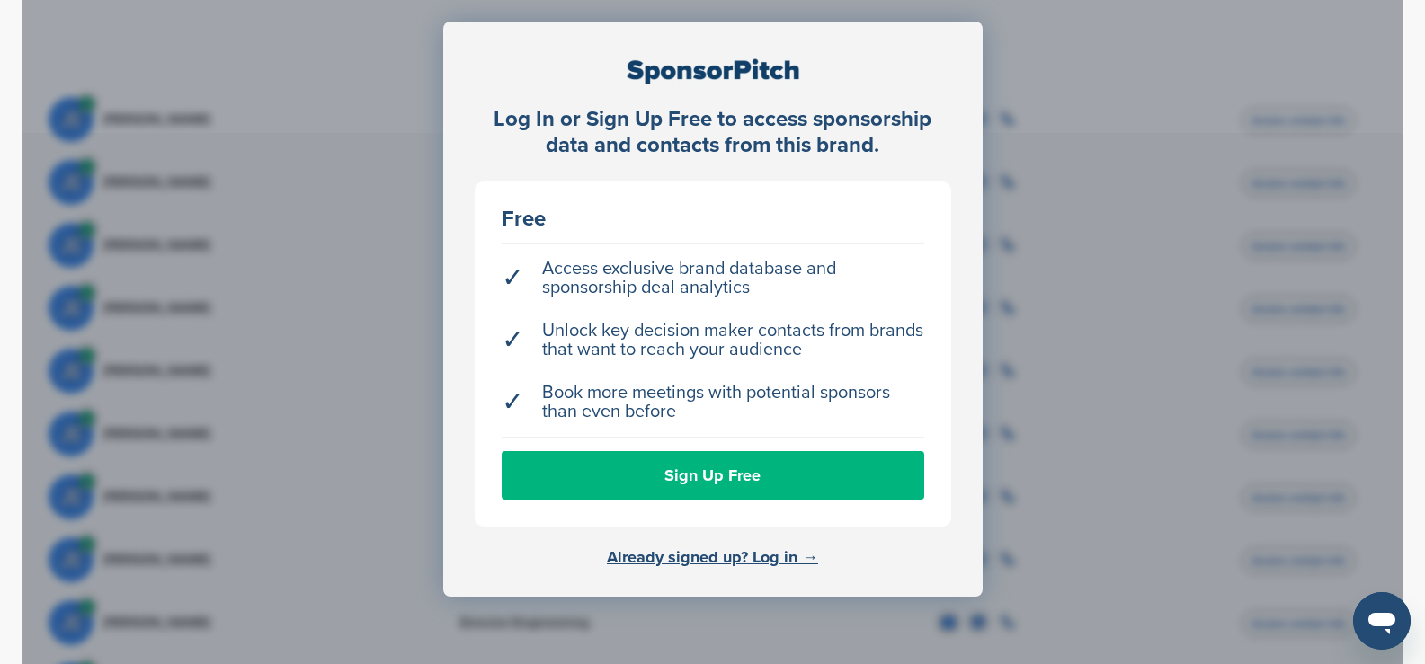
scroll to position [90, 0]
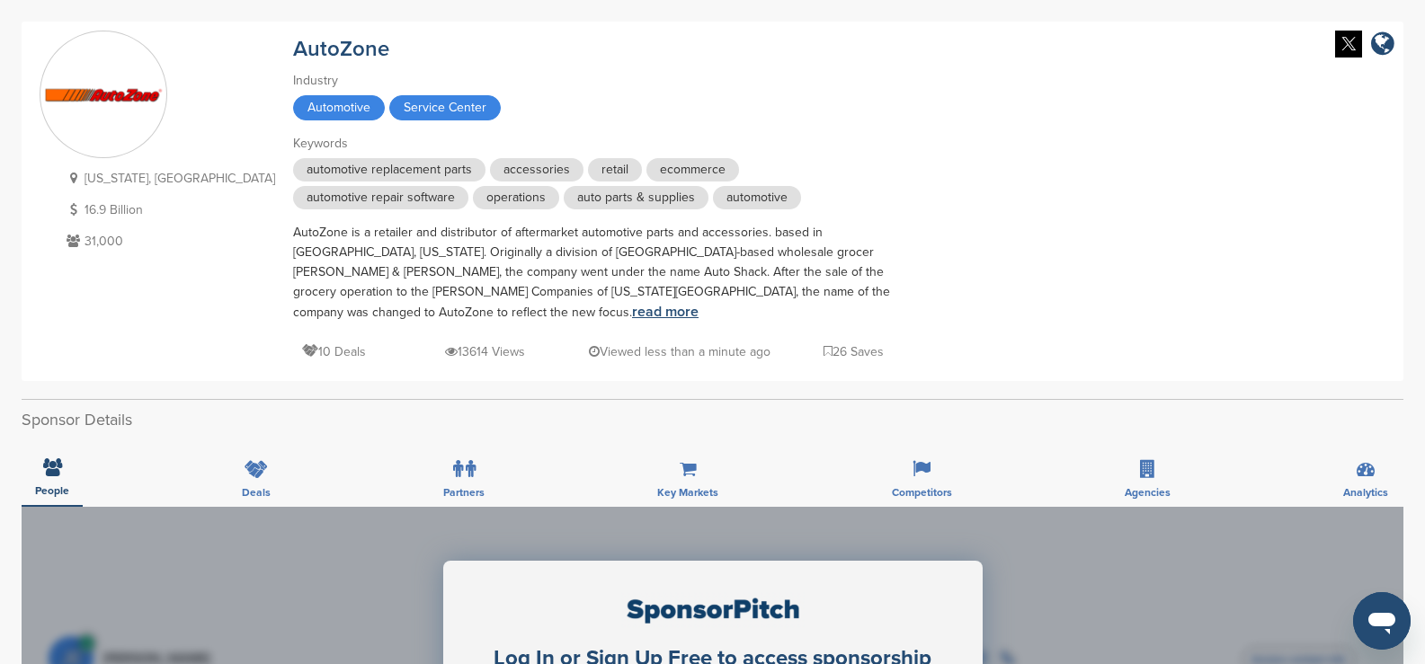
click at [632, 303] on link "read more" at bounding box center [665, 312] width 67 height 18
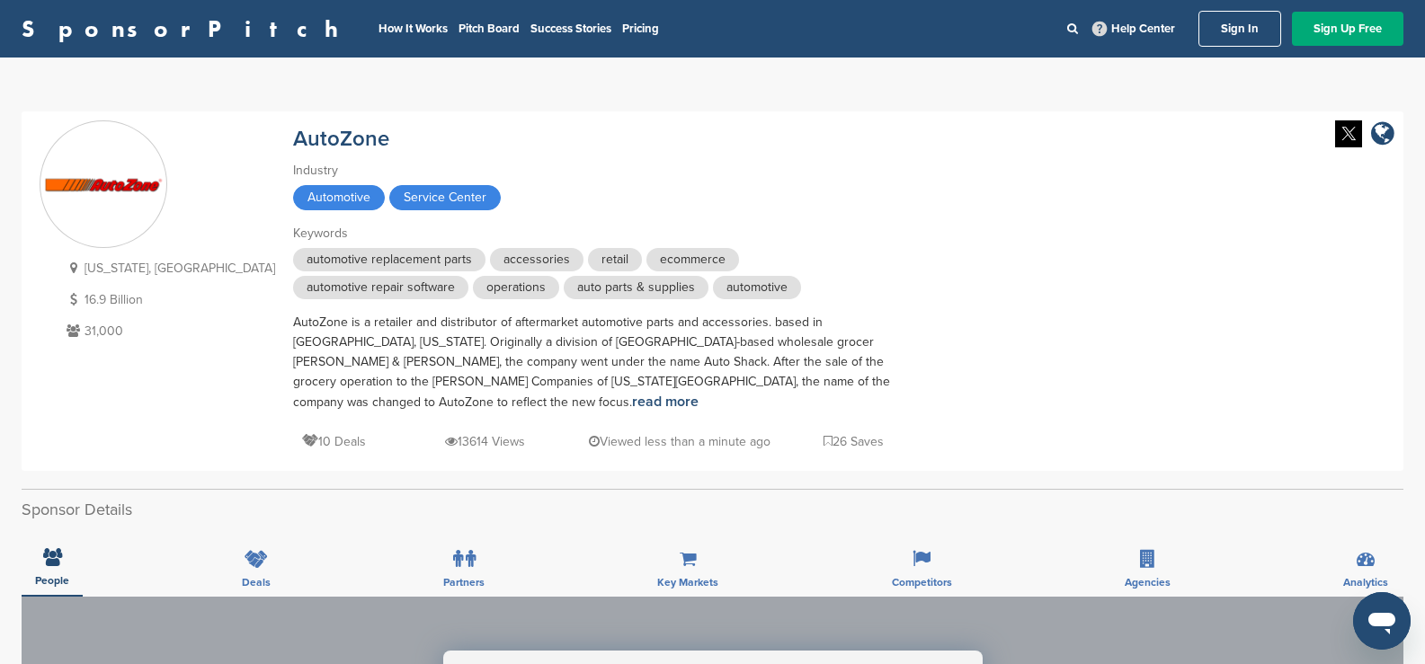
click at [967, 282] on div "[US_STATE], [GEOGRAPHIC_DATA] 16.9 Billion 31,000 AutoZone Industry Automotive …" at bounding box center [712, 291] width 1345 height 342
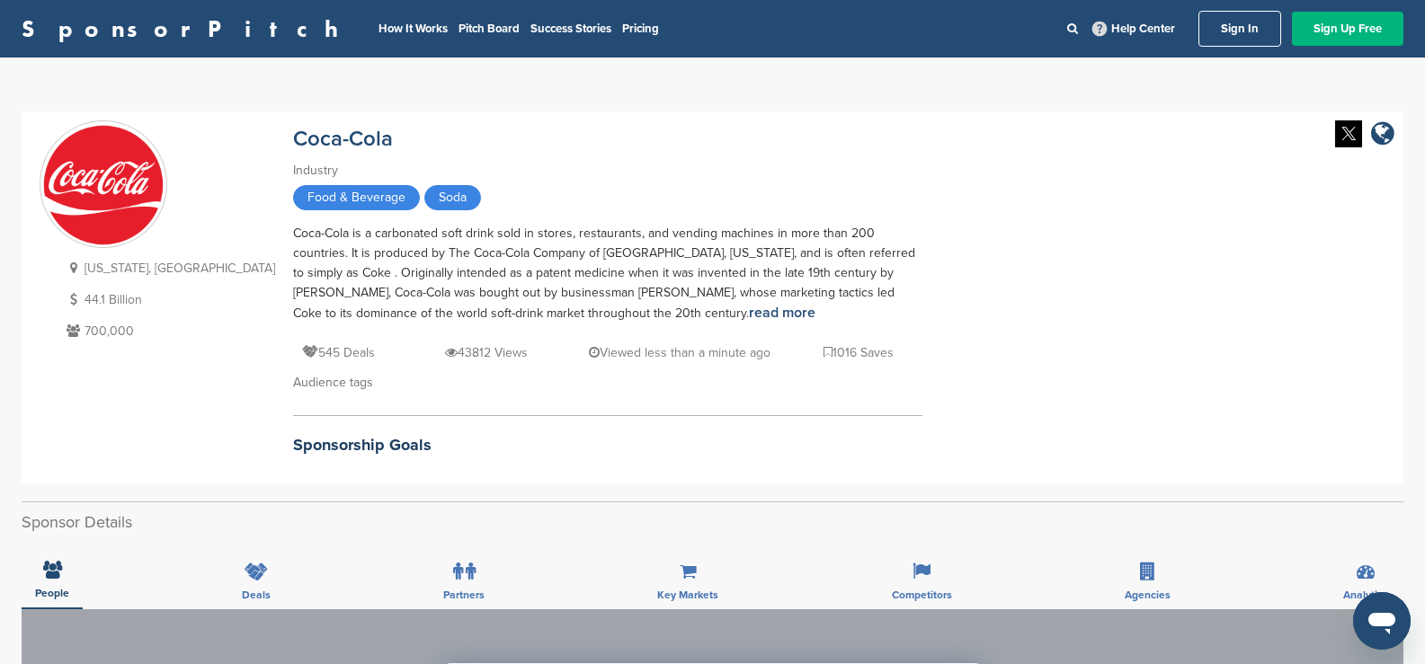
click at [1352, 29] on link "Sign Up Free" at bounding box center [1347, 29] width 111 height 34
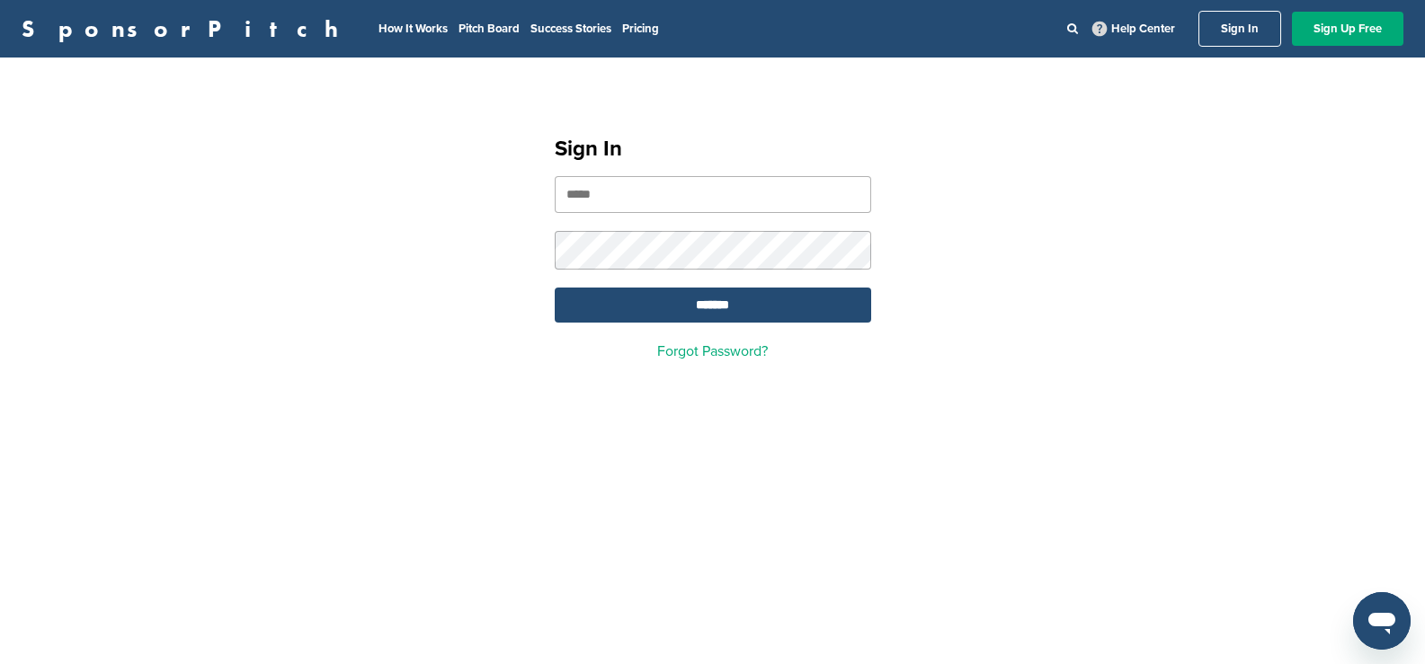
click at [686, 192] on input "email" at bounding box center [713, 194] width 316 height 37
paste input "**********"
type input "**********"
click at [699, 311] on input "*******" at bounding box center [713, 305] width 316 height 35
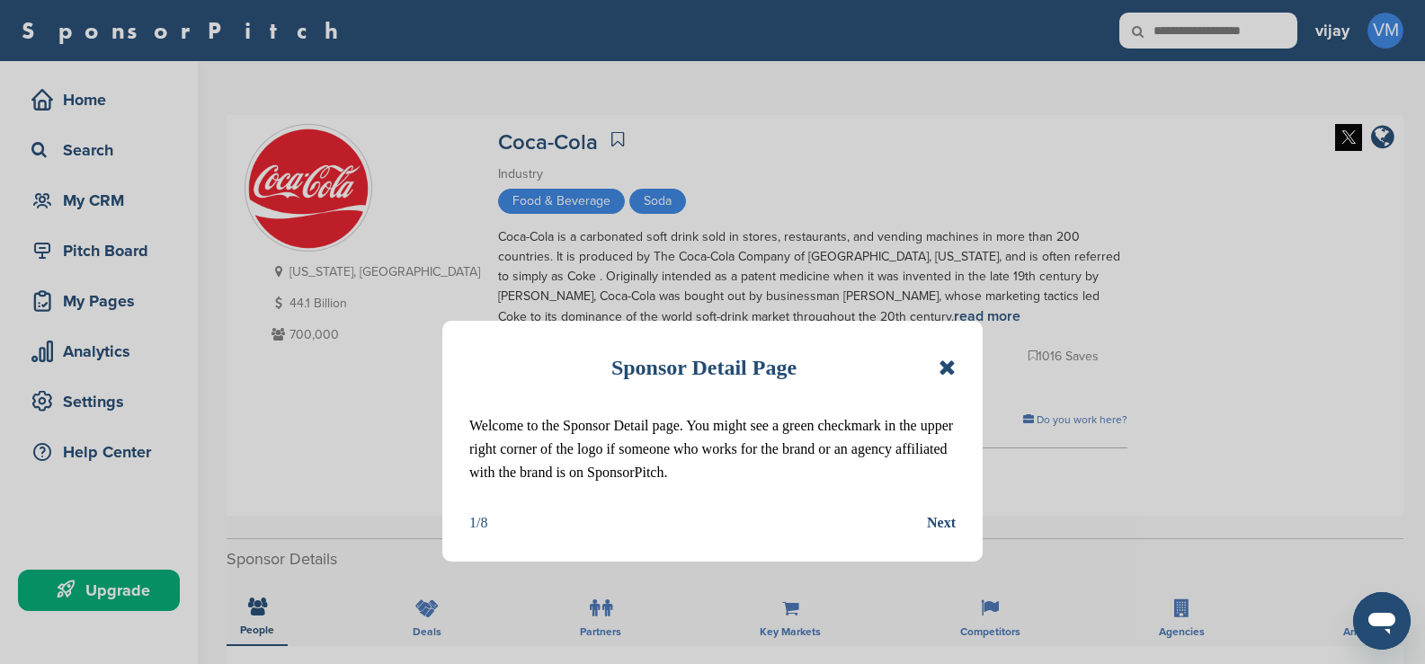
click at [952, 367] on icon at bounding box center [946, 368] width 17 height 22
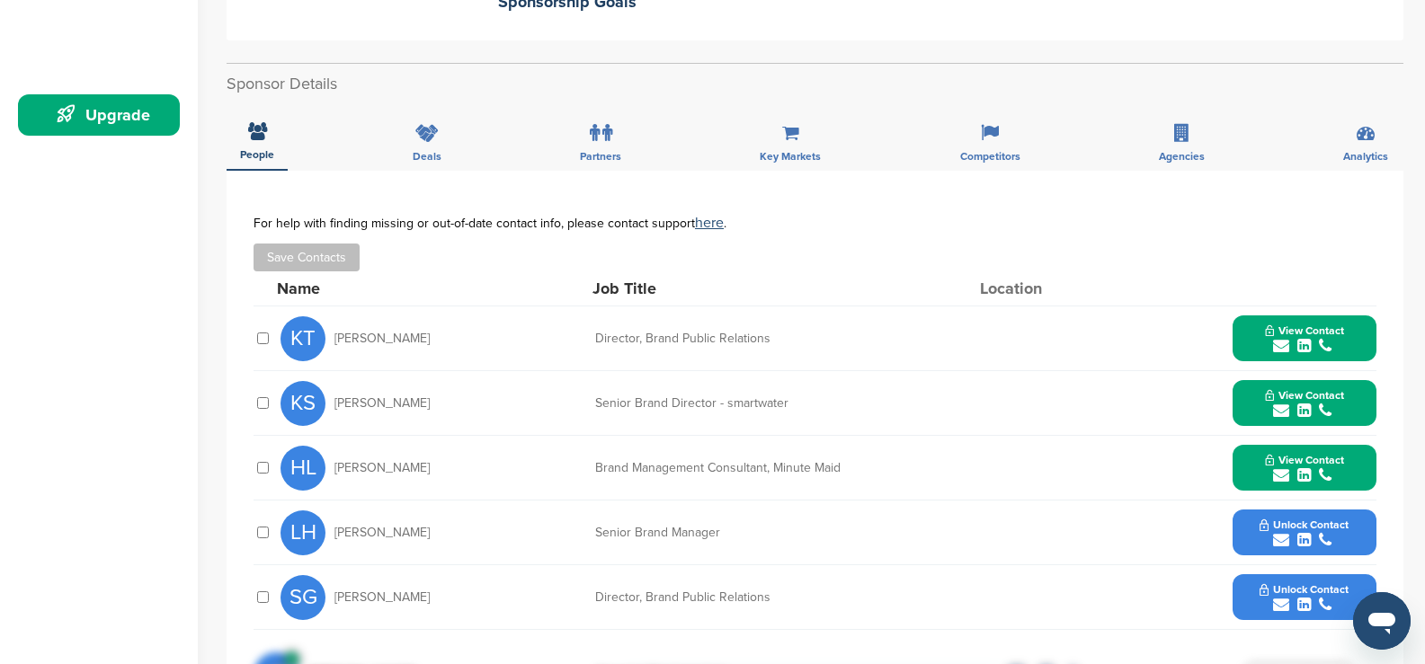
scroll to position [270, 0]
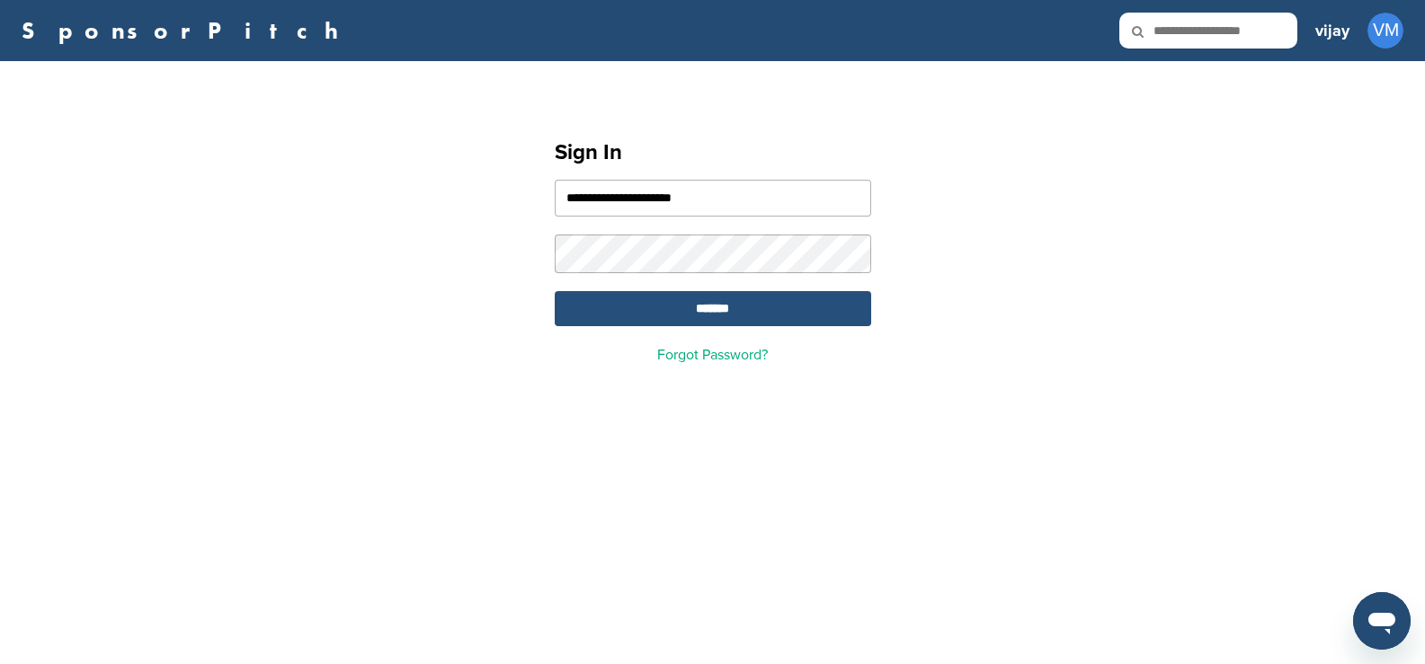
click at [702, 309] on input "*******" at bounding box center [713, 308] width 316 height 35
click at [644, 306] on input "*******" at bounding box center [713, 308] width 316 height 35
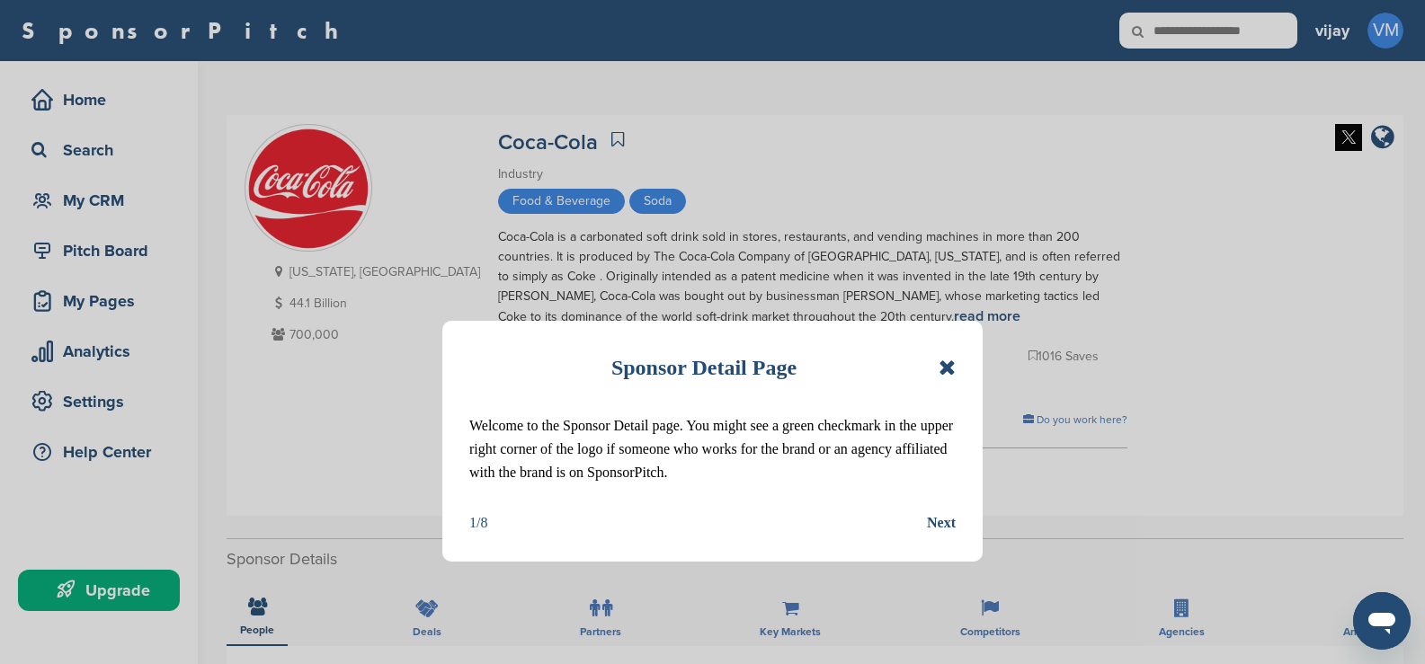
click at [953, 369] on icon at bounding box center [946, 368] width 17 height 22
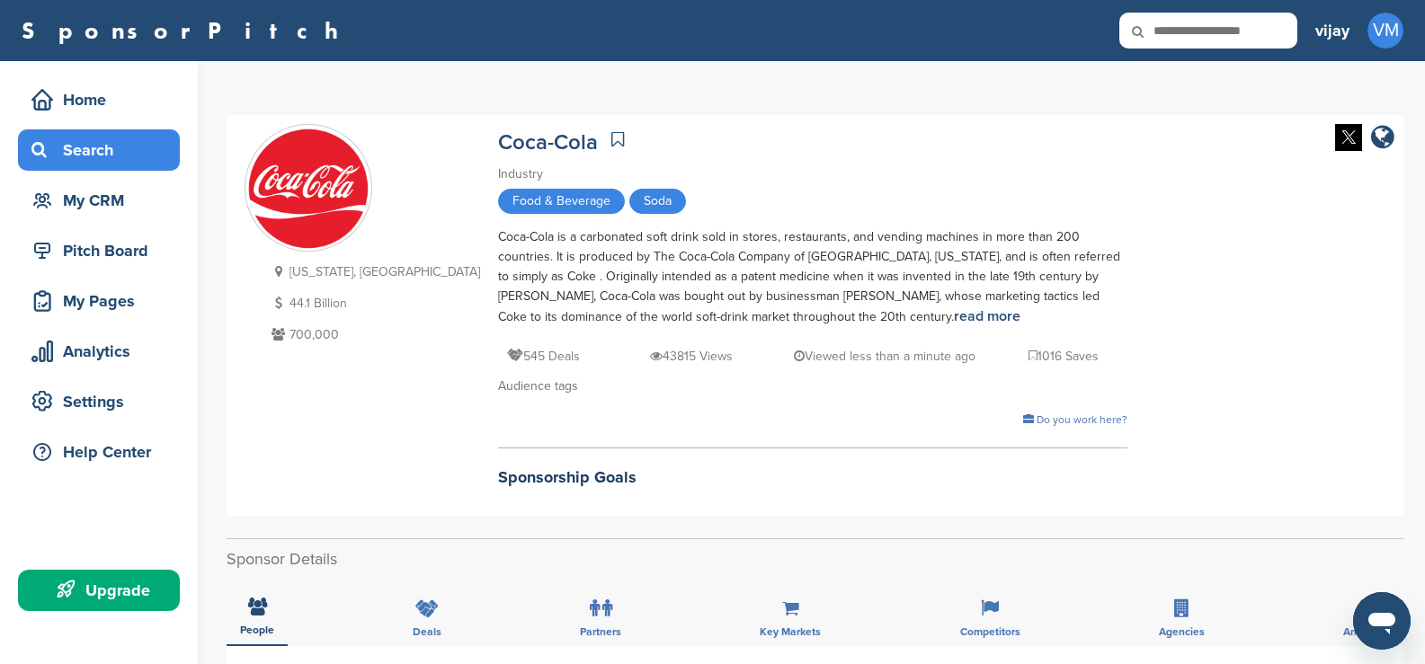
click at [138, 166] on div "Search" at bounding box center [99, 149] width 162 height 41
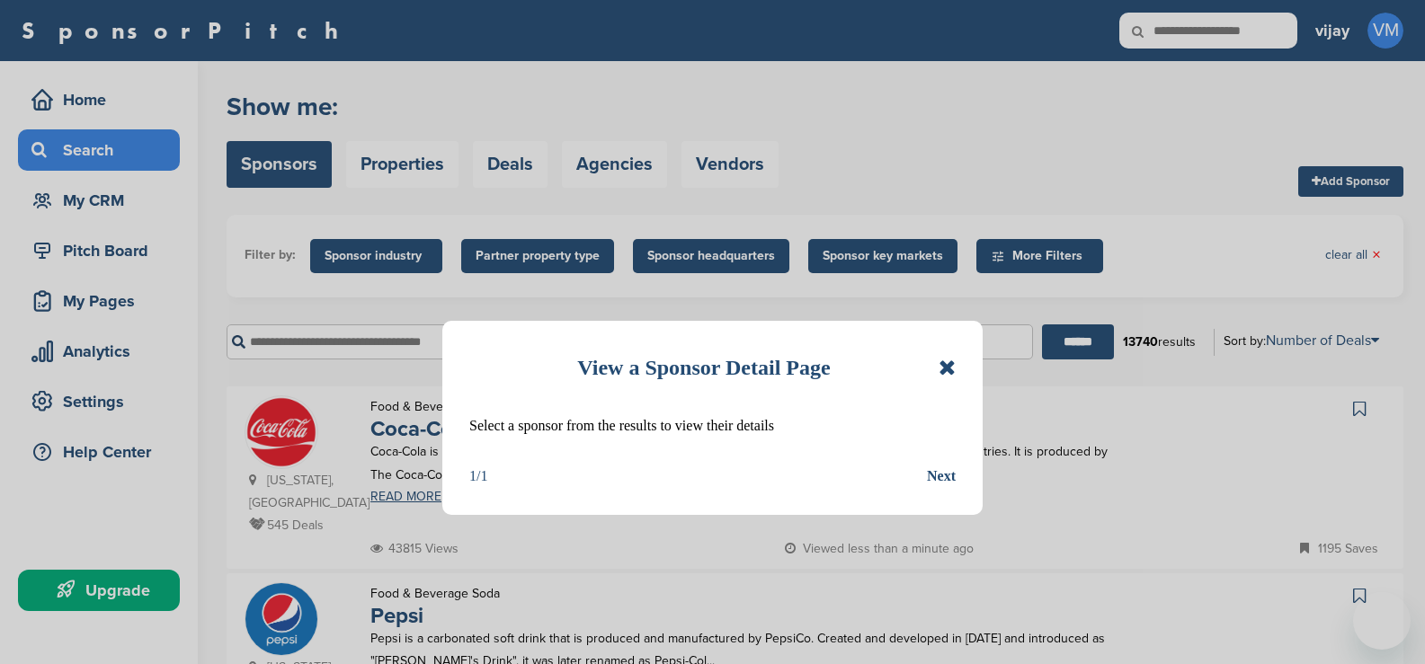
drag, startPoint x: 946, startPoint y: 365, endPoint x: 931, endPoint y: 384, distance: 24.3
click at [947, 366] on icon at bounding box center [946, 368] width 17 height 22
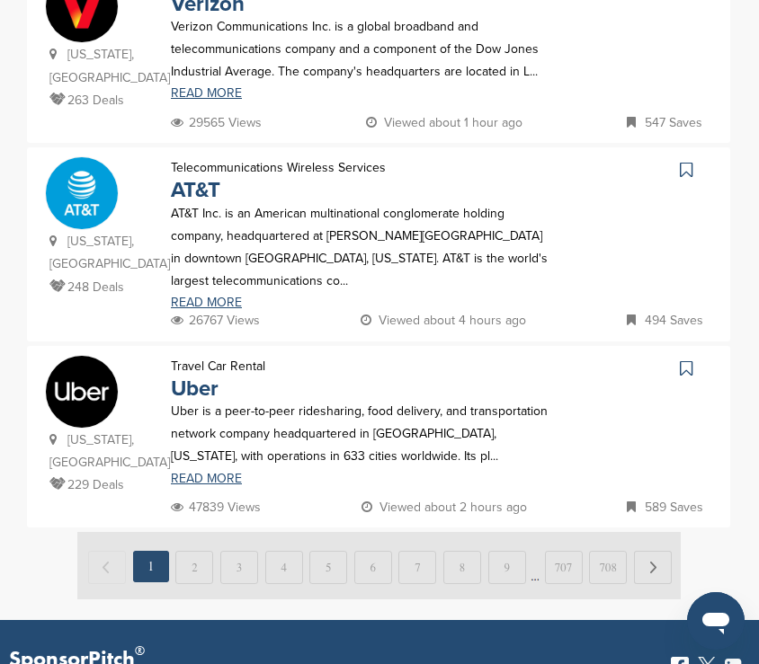
scroll to position [2067, 0]
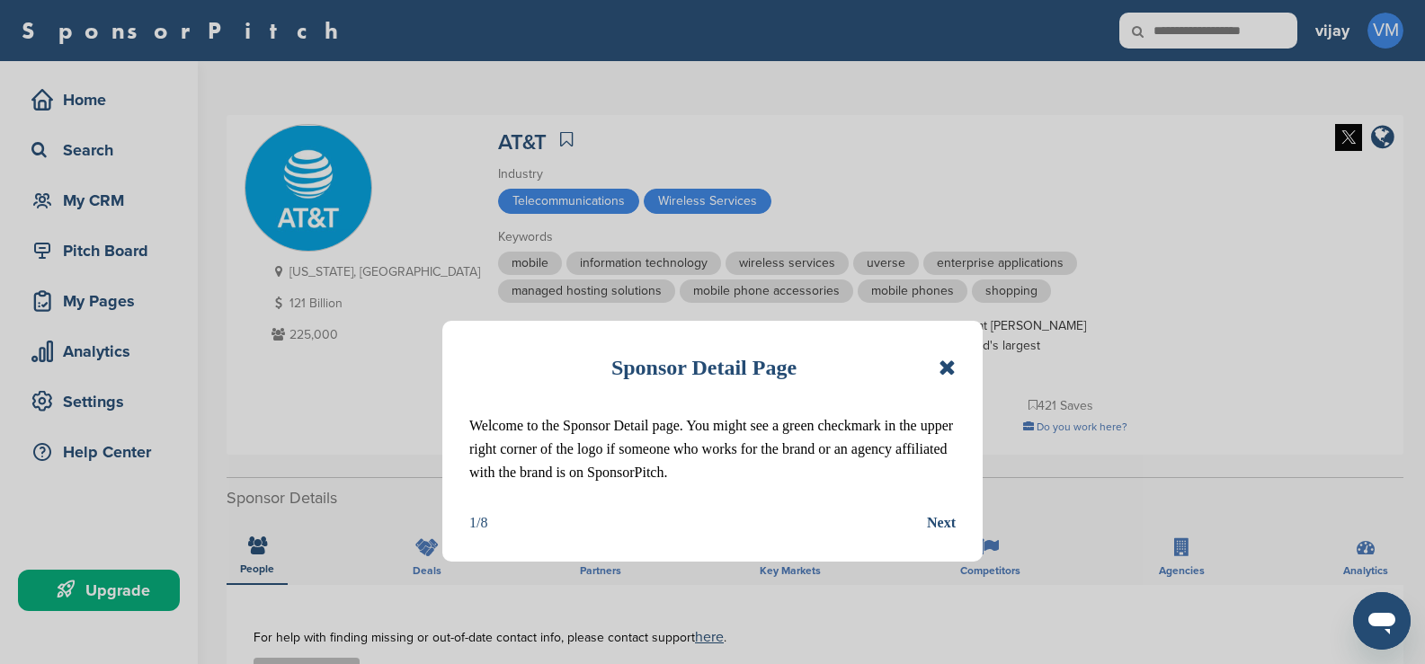
click at [944, 370] on icon at bounding box center [946, 368] width 17 height 22
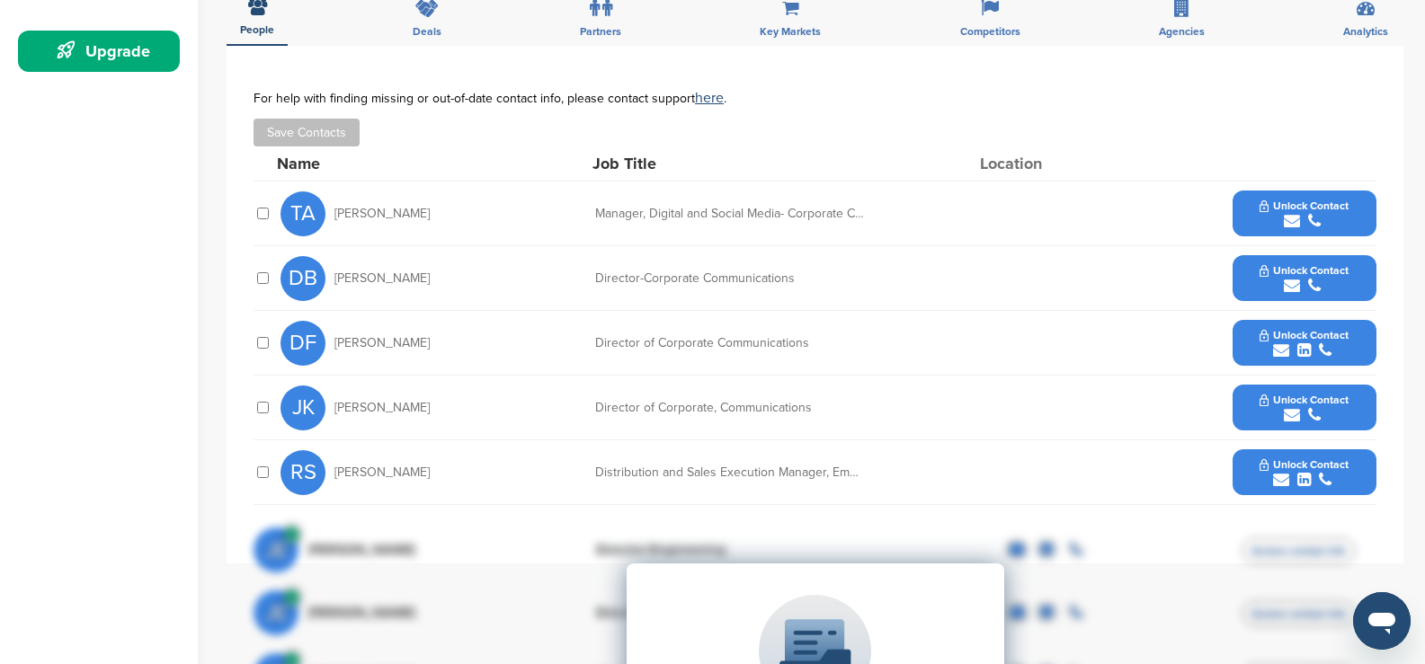
scroll to position [270, 0]
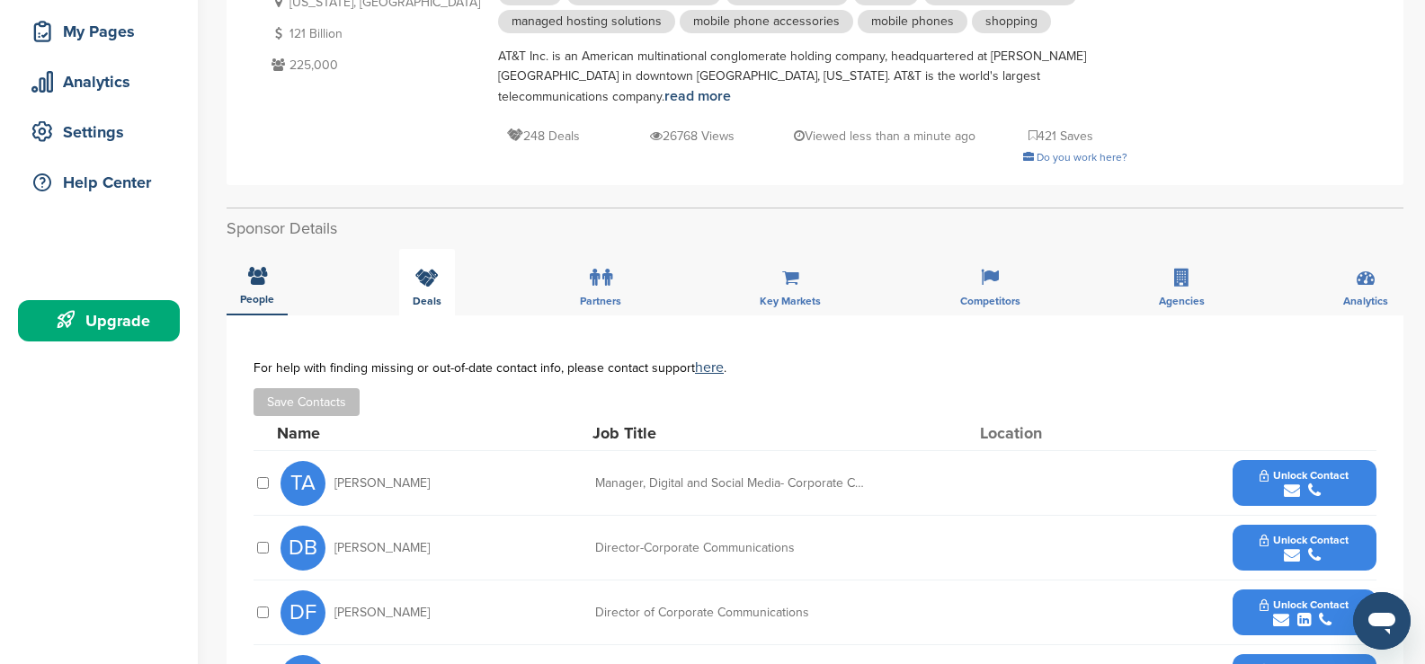
click at [439, 296] on span "Deals" at bounding box center [427, 301] width 29 height 11
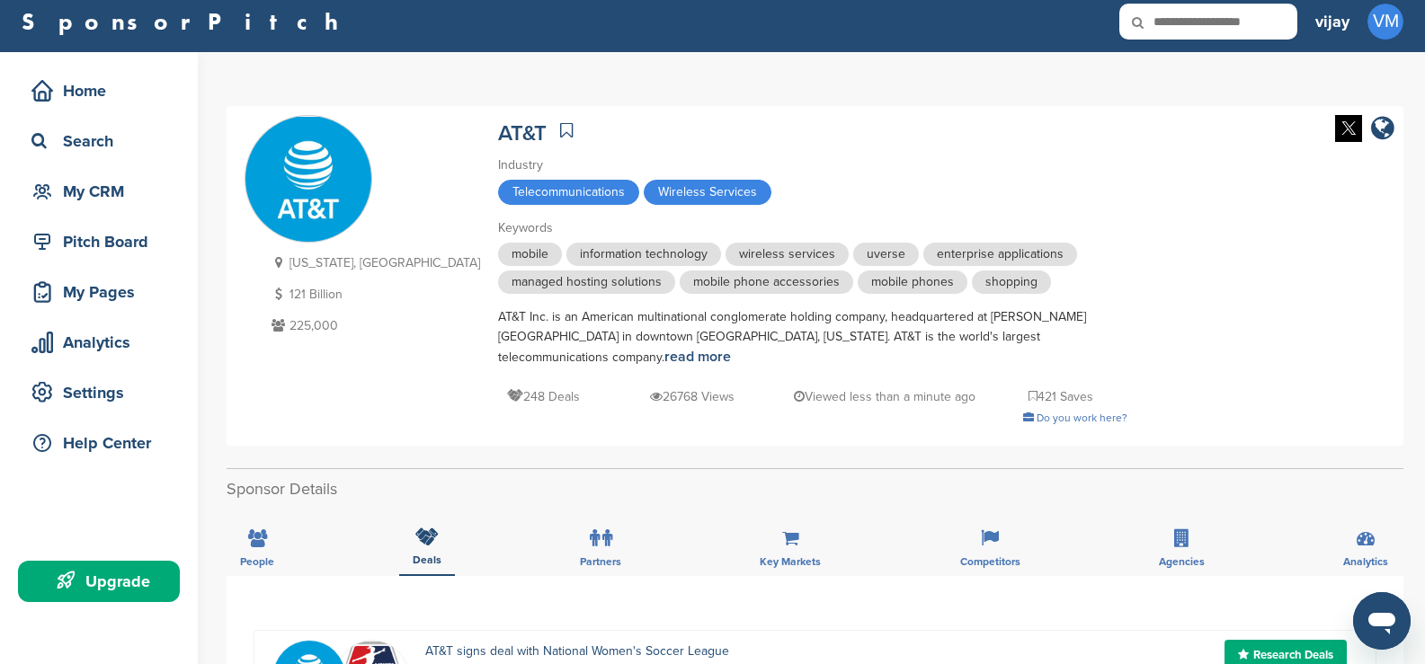
scroll to position [0, 0]
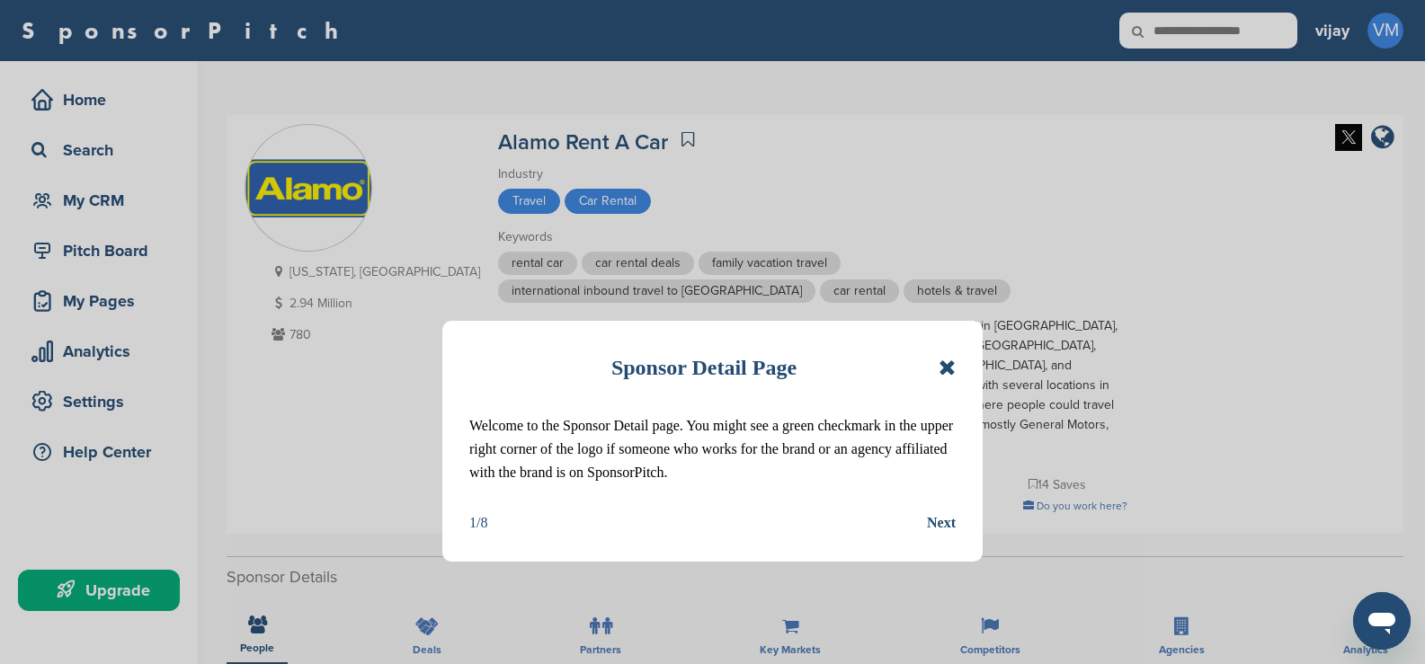
click at [946, 371] on icon at bounding box center [946, 368] width 17 height 22
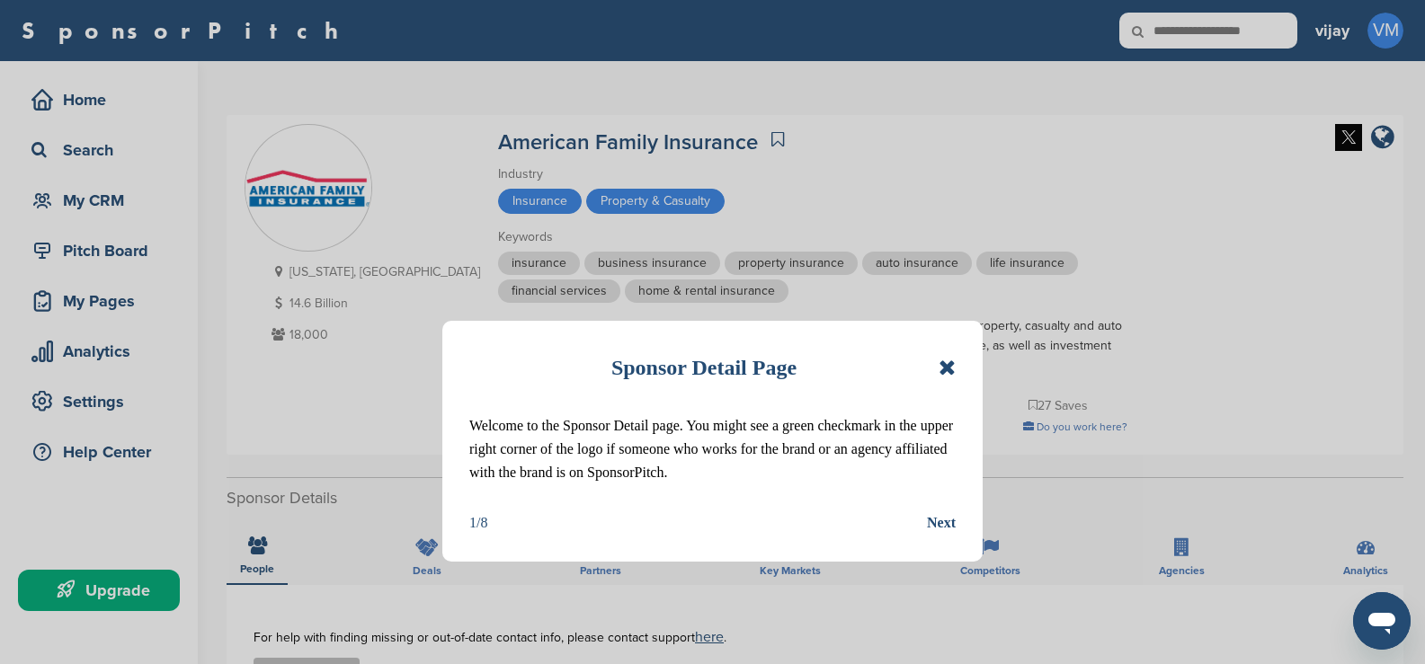
click at [962, 363] on div "Sponsor Detail Page Welcome to the Sponsor Detail page. You might see a green c…" at bounding box center [712, 441] width 540 height 241
click at [942, 361] on icon at bounding box center [946, 368] width 17 height 22
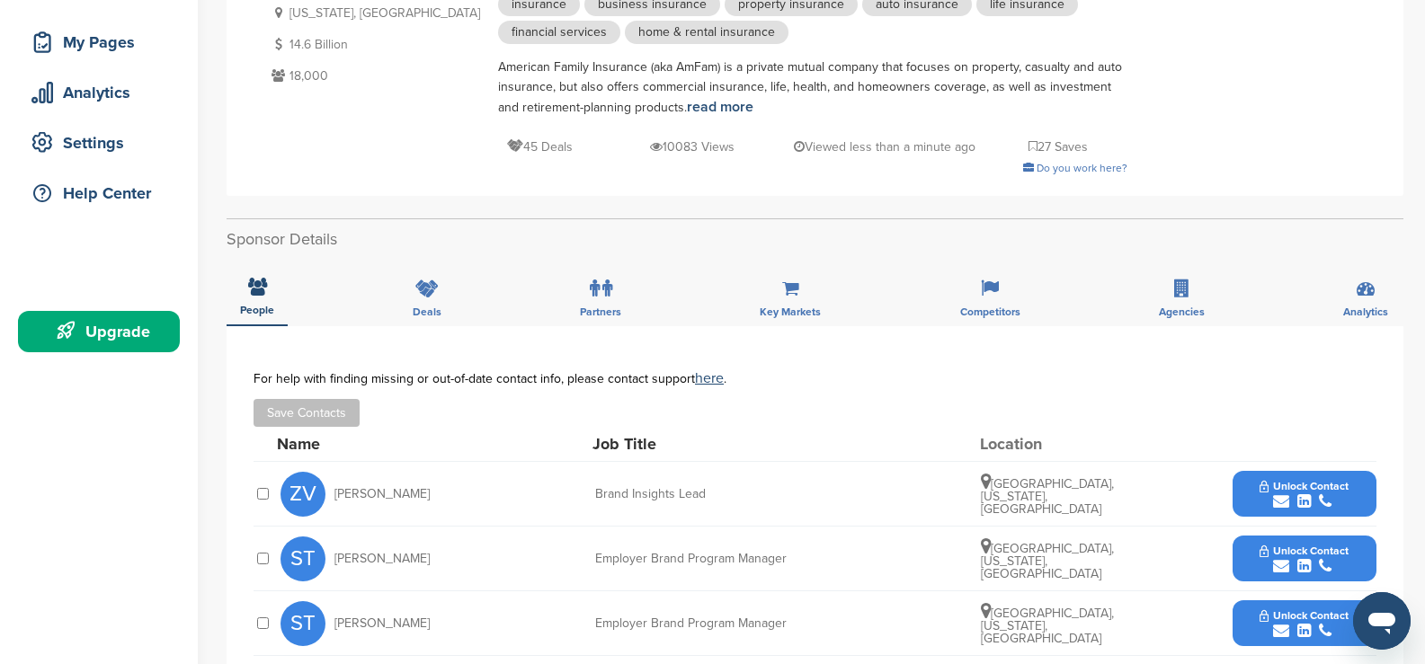
scroll to position [90, 0]
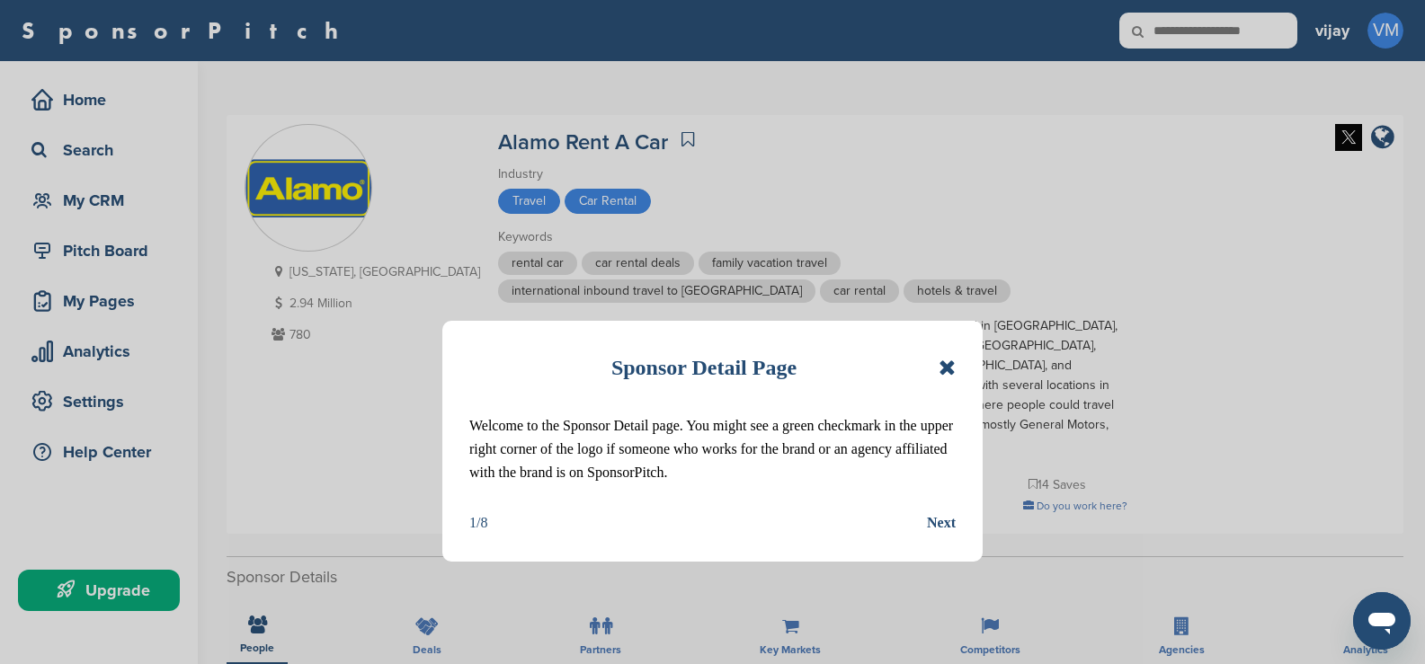
click at [945, 373] on icon at bounding box center [946, 368] width 17 height 22
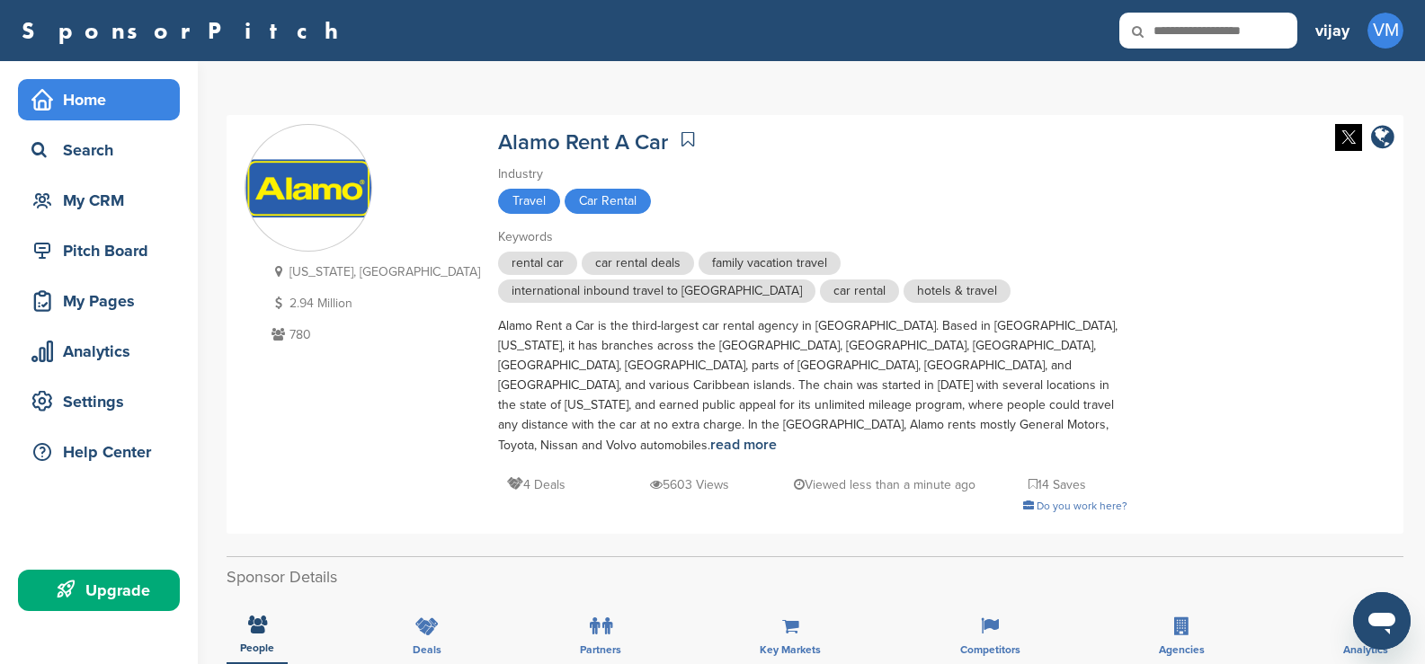
click at [66, 116] on div "Home" at bounding box center [99, 99] width 162 height 41
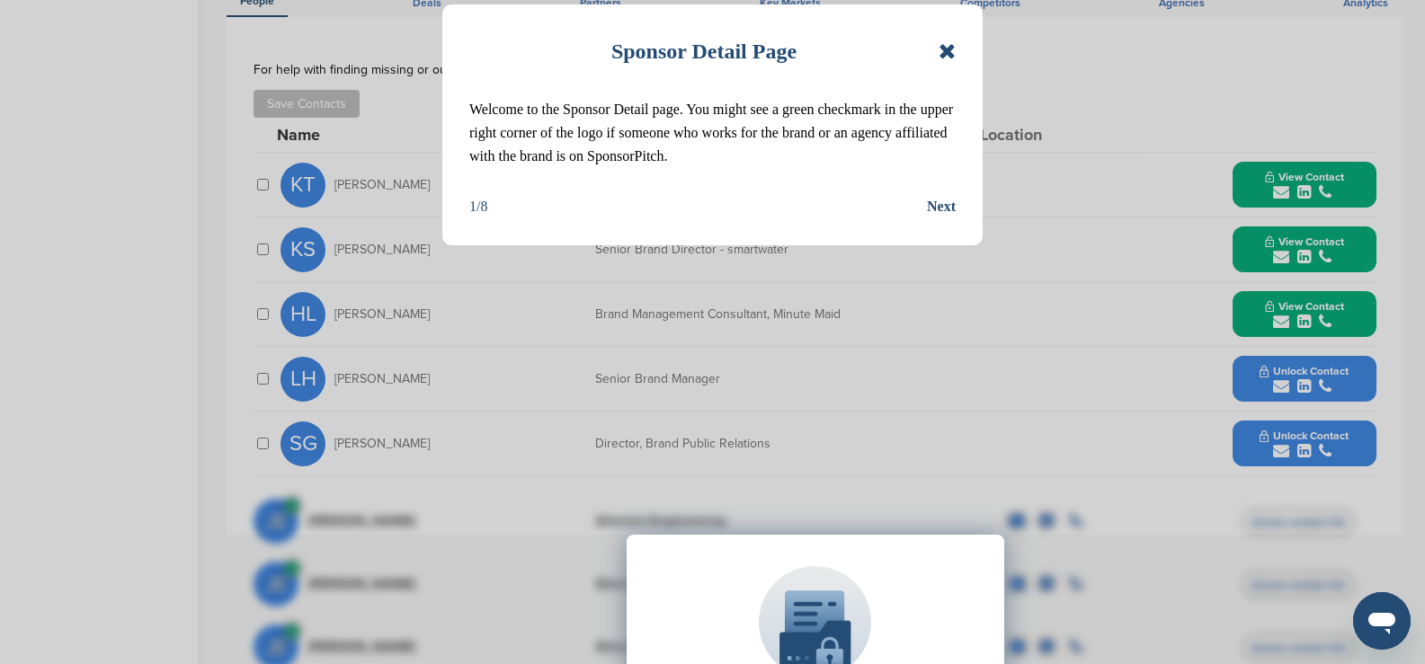
click at [952, 57] on icon at bounding box center [946, 51] width 17 height 22
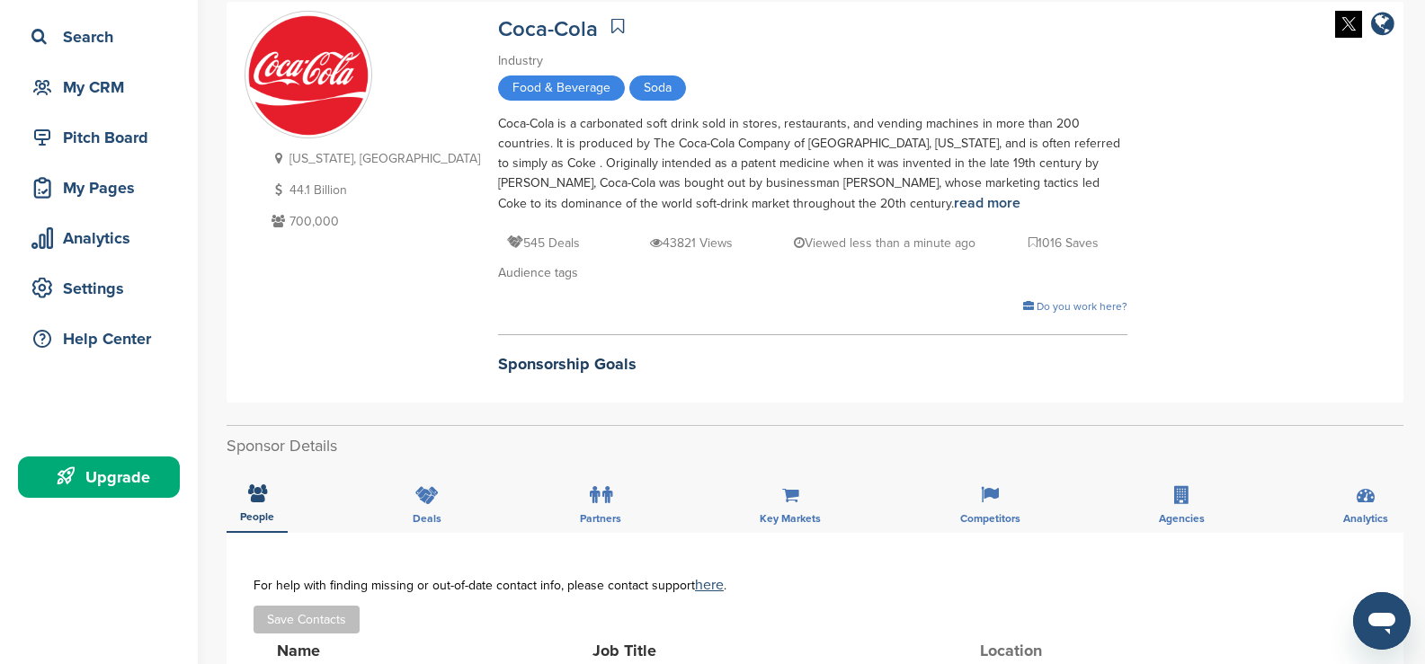
scroll to position [90, 0]
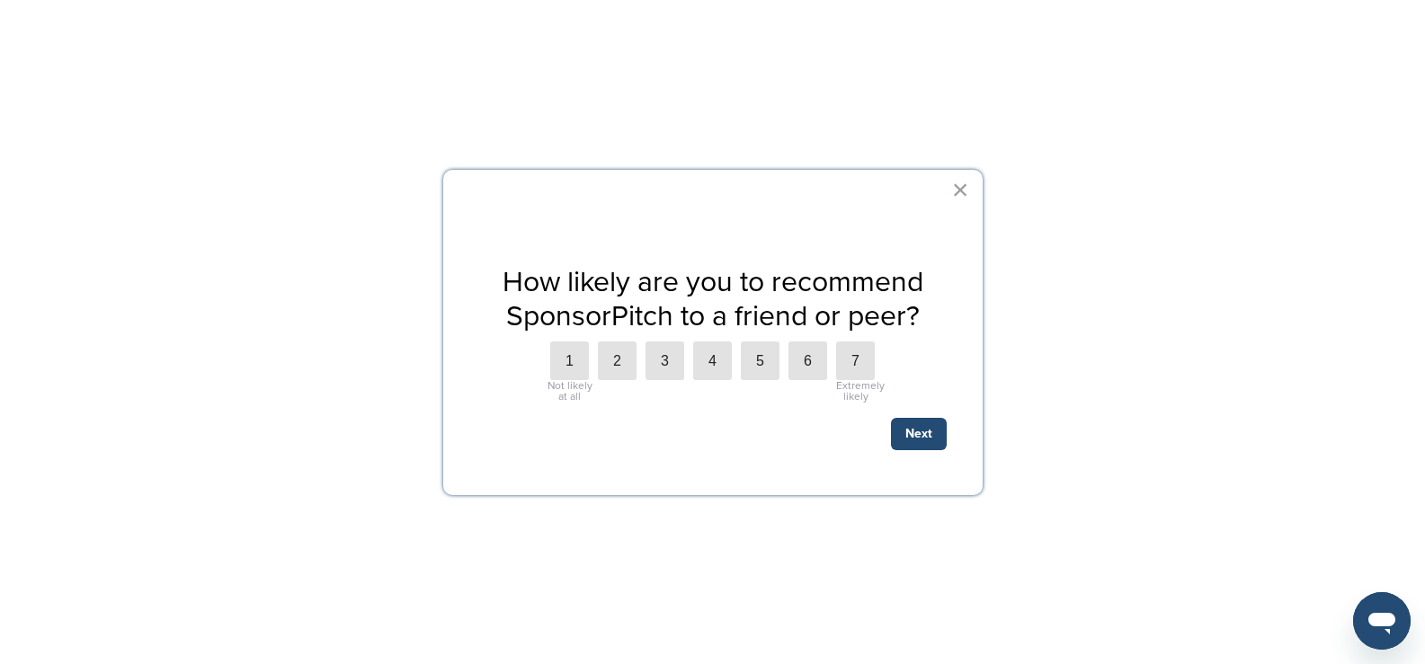
scroll to position [90, 0]
click at [960, 186] on button "×" at bounding box center [960, 189] width 17 height 29
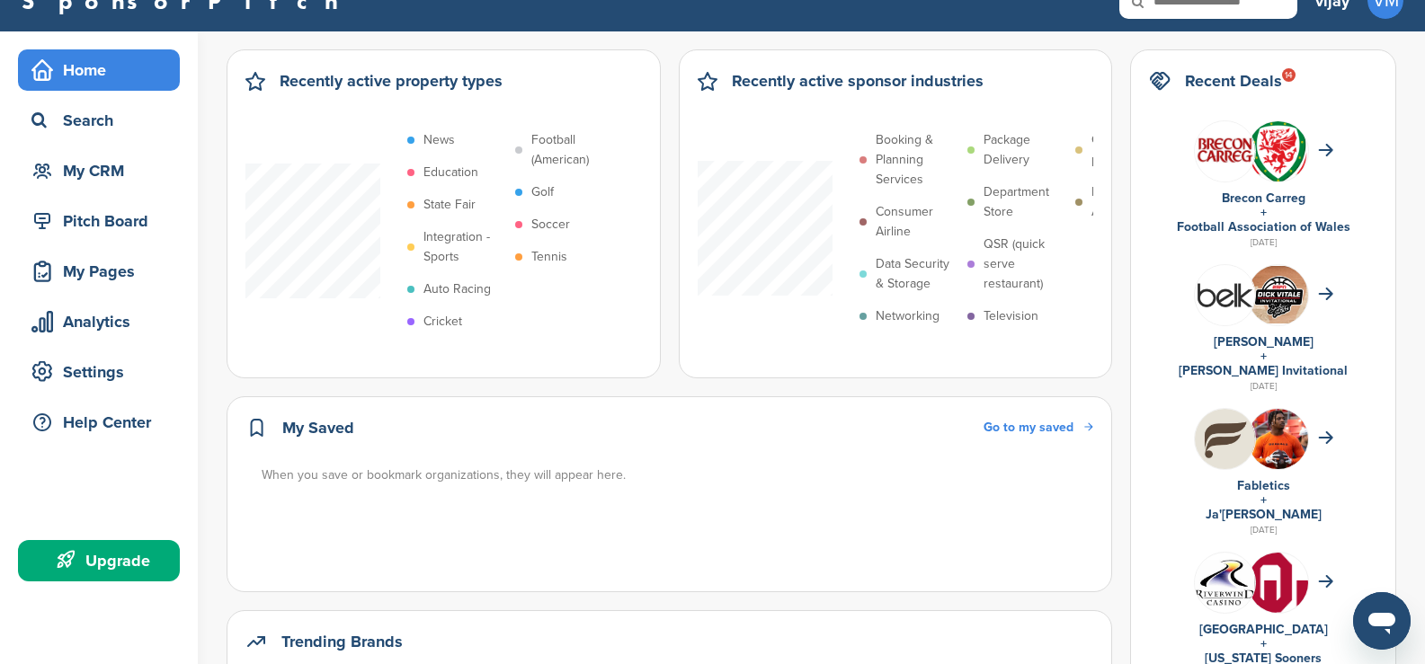
scroll to position [0, 0]
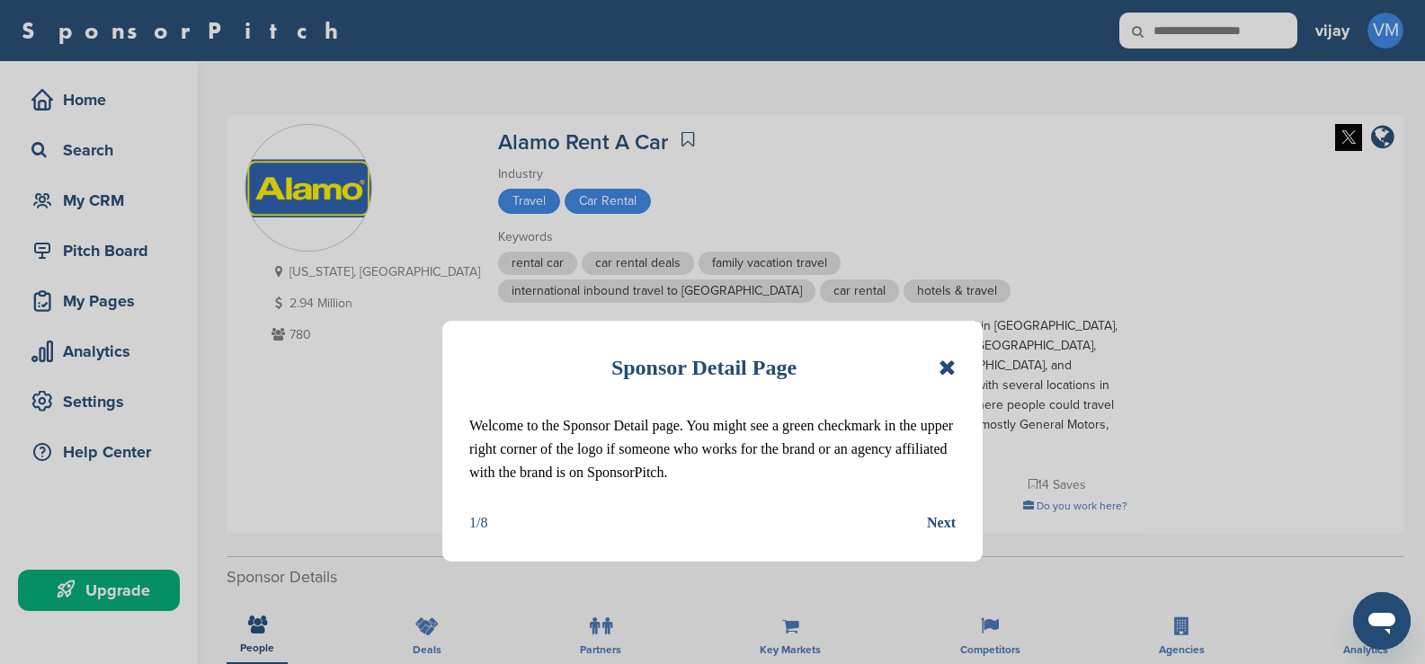
click at [943, 368] on icon at bounding box center [946, 368] width 17 height 22
